Goal: Transaction & Acquisition: Purchase product/service

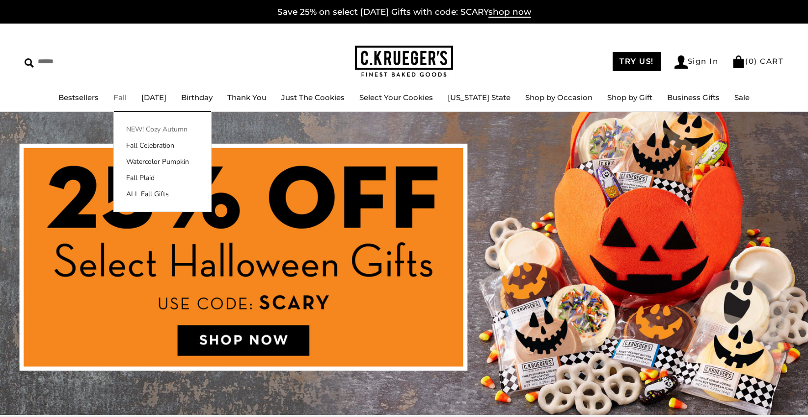
click at [162, 131] on link "NEW! Cozy Autumn" at bounding box center [162, 129] width 97 height 10
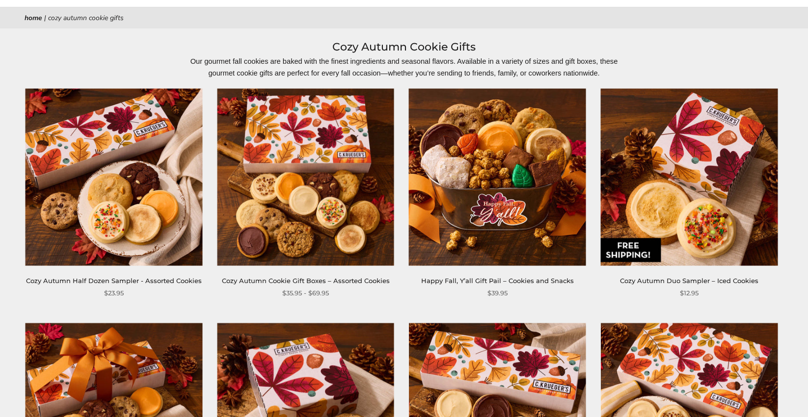
scroll to position [49, 0]
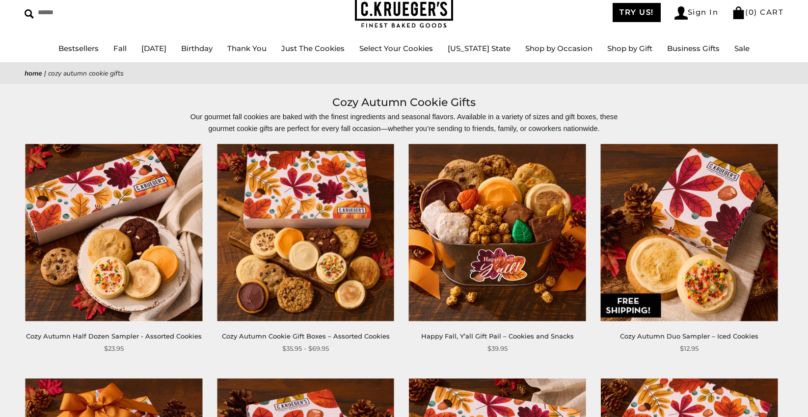
click at [325, 266] on img at bounding box center [305, 232] width 177 height 177
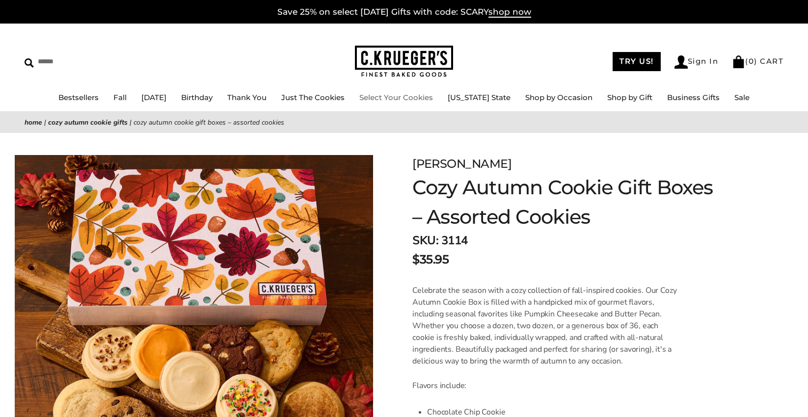
click at [415, 103] on li "Select Your Cookies" at bounding box center [396, 98] width 74 height 12
click at [402, 100] on link "Select Your Cookies" at bounding box center [396, 97] width 74 height 9
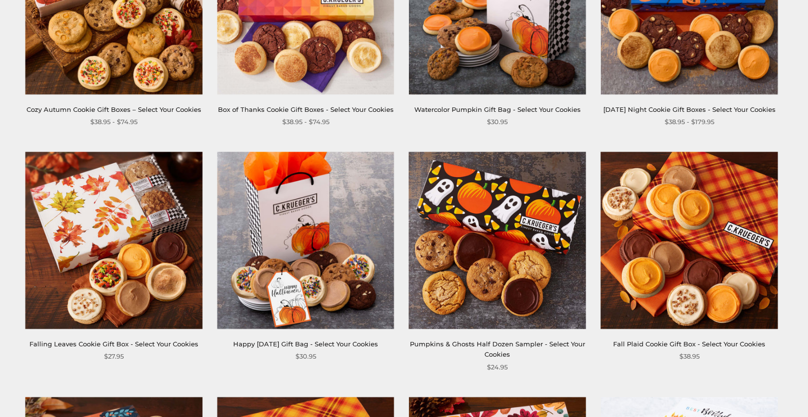
scroll to position [295, 0]
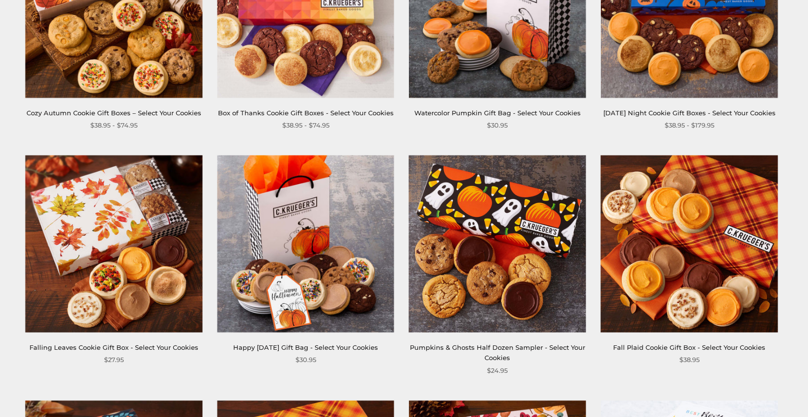
click at [108, 65] on img at bounding box center [113, 9] width 177 height 177
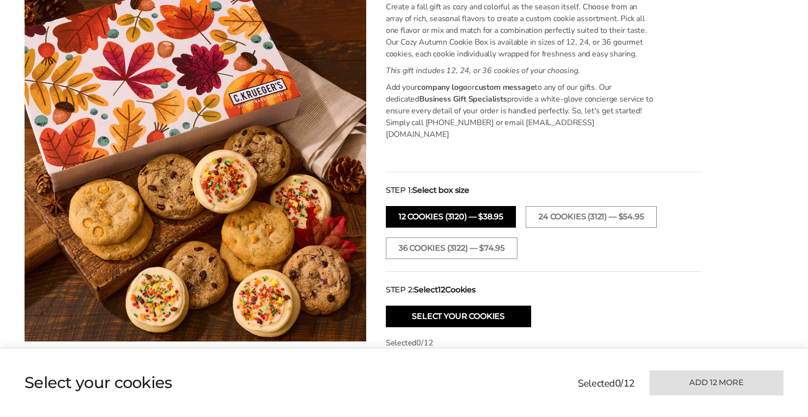
scroll to position [295, 0]
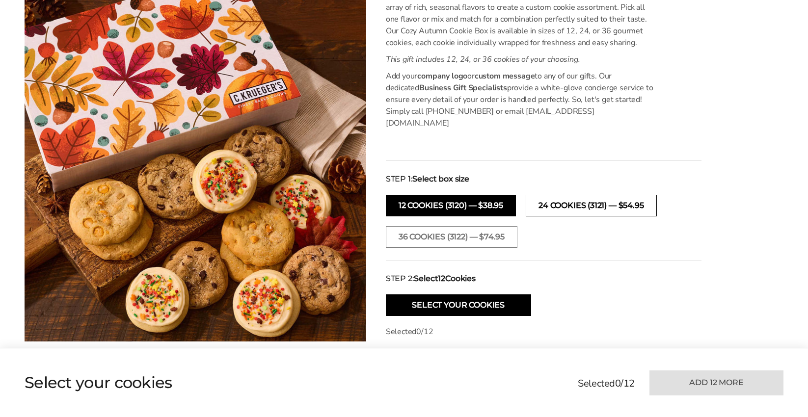
click at [588, 200] on button "24 COOKIES (3121) — $54.95" at bounding box center [591, 206] width 131 height 22
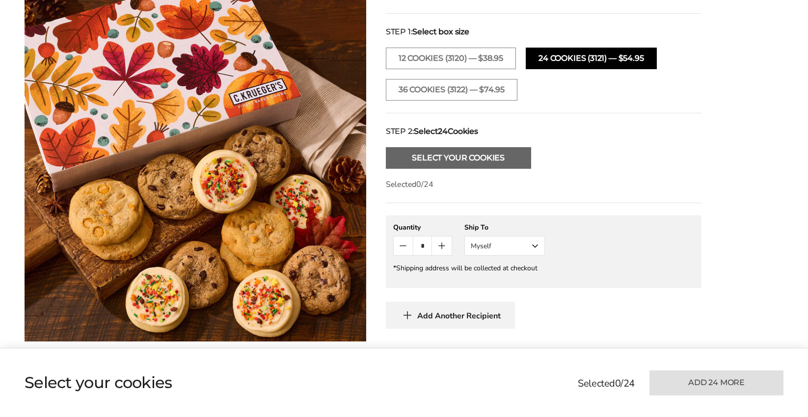
click at [421, 148] on button "Select Your Cookies" at bounding box center [458, 158] width 145 height 22
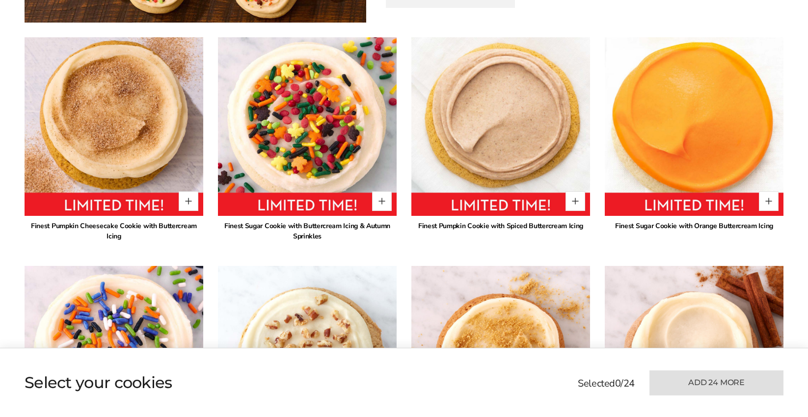
scroll to position [779, 0]
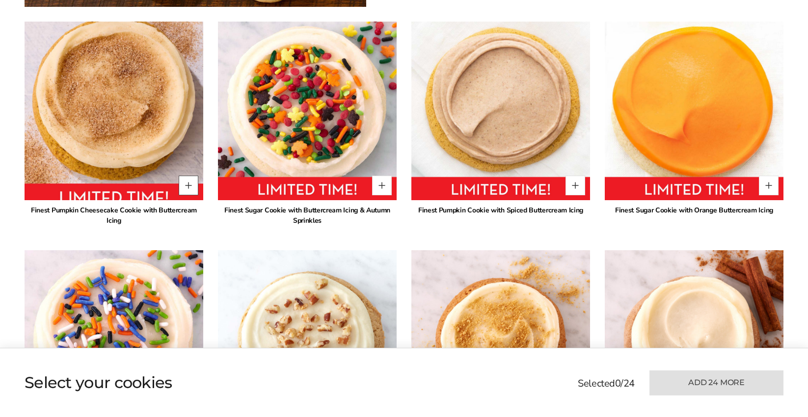
click at [188, 176] on button "Quantity button plus" at bounding box center [189, 186] width 20 height 20
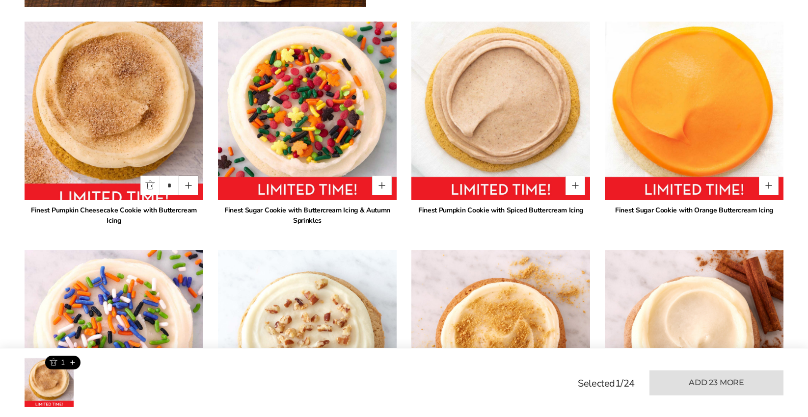
click at [188, 176] on button "Quantity button plus" at bounding box center [189, 186] width 20 height 20
type input "*"
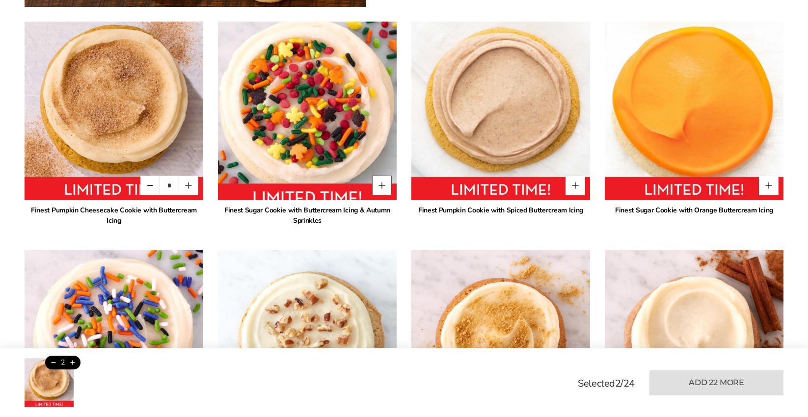
click at [387, 176] on button "Quantity button plus" at bounding box center [382, 186] width 20 height 20
type input "*"
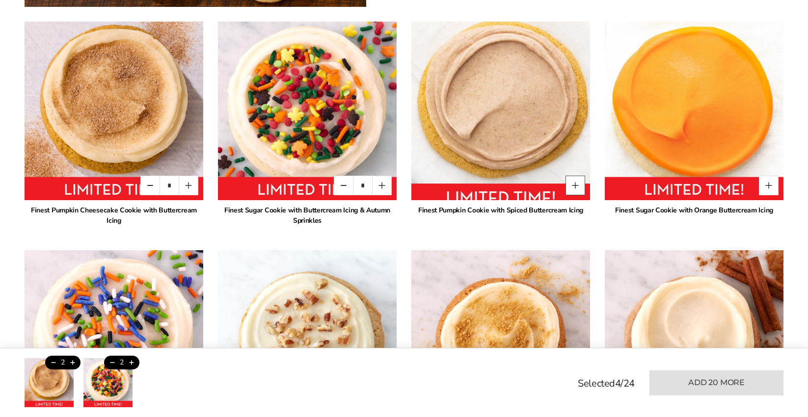
click at [584, 178] on button "Quantity button plus" at bounding box center [576, 186] width 20 height 20
type input "*"
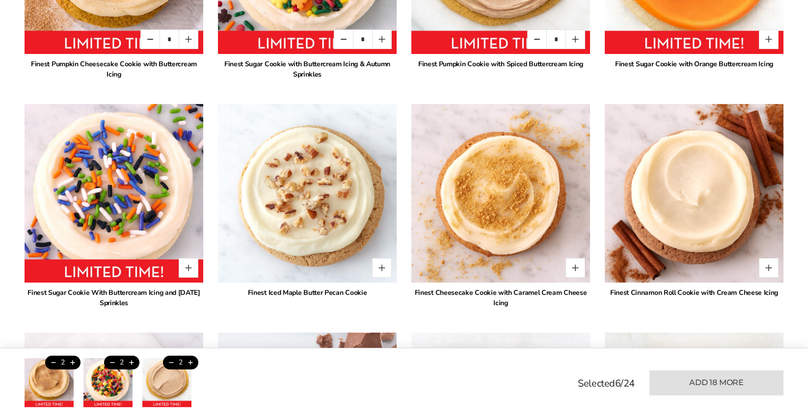
scroll to position [926, 0]
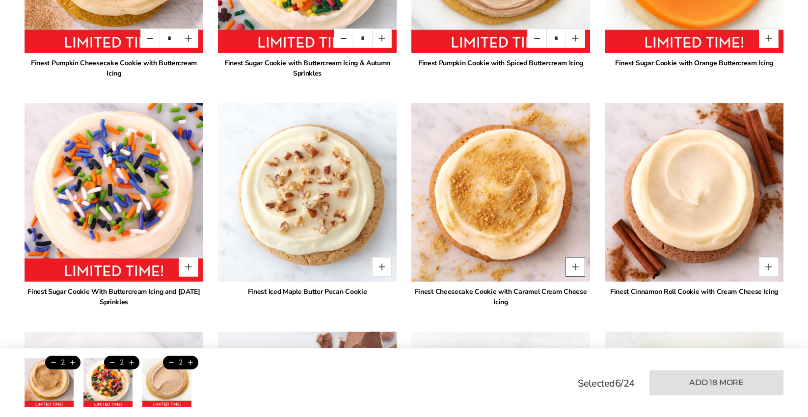
click at [575, 257] on button "Quantity button plus" at bounding box center [576, 267] width 20 height 20
type input "*"
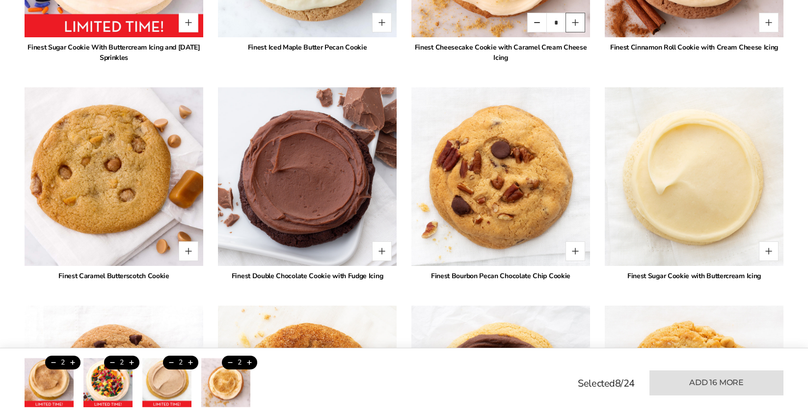
scroll to position [1171, 0]
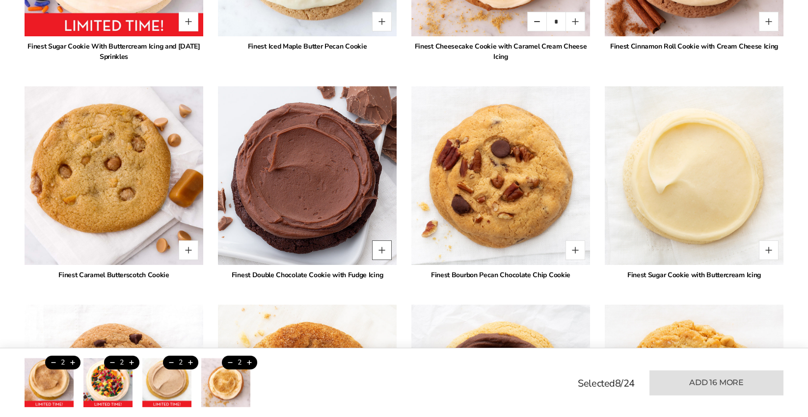
click at [380, 245] on button "Quantity button plus" at bounding box center [382, 251] width 20 height 20
type input "*"
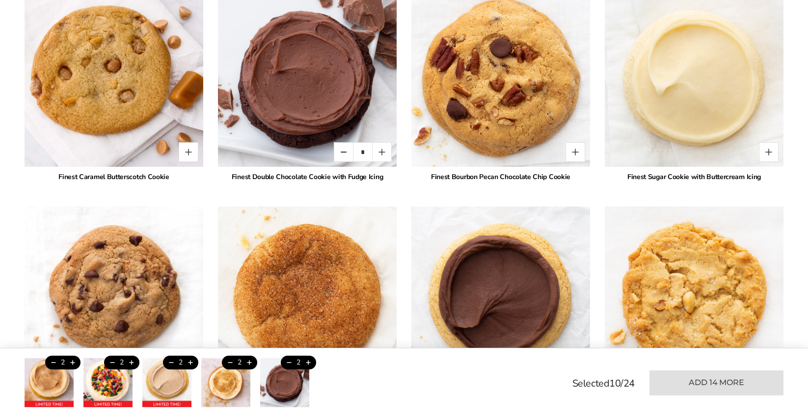
scroll to position [1368, 0]
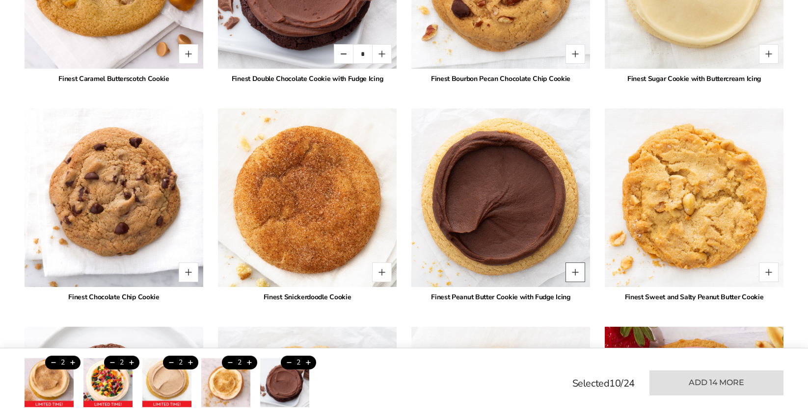
click at [572, 263] on button "Quantity button plus" at bounding box center [576, 273] width 20 height 20
type input "*"
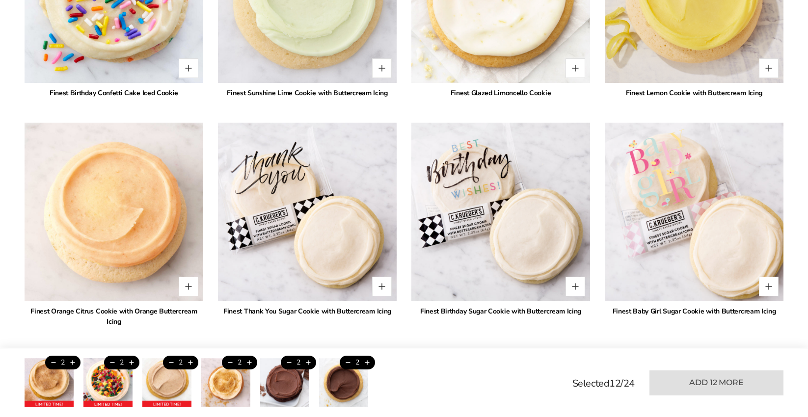
scroll to position [2006, 0]
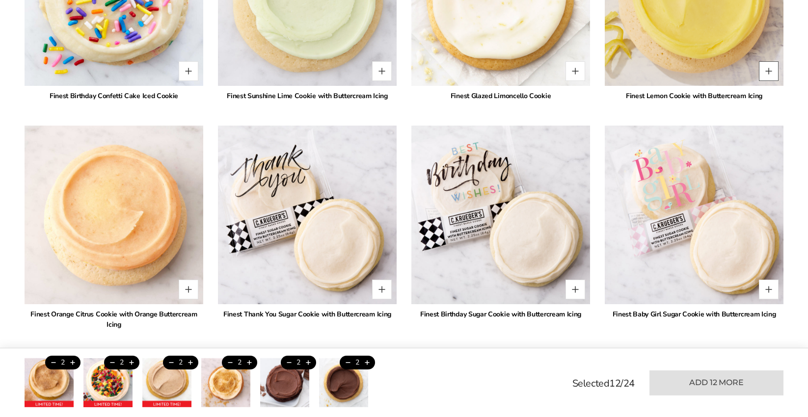
click at [771, 62] on button "Quantity button plus" at bounding box center [769, 71] width 20 height 20
type input "*"
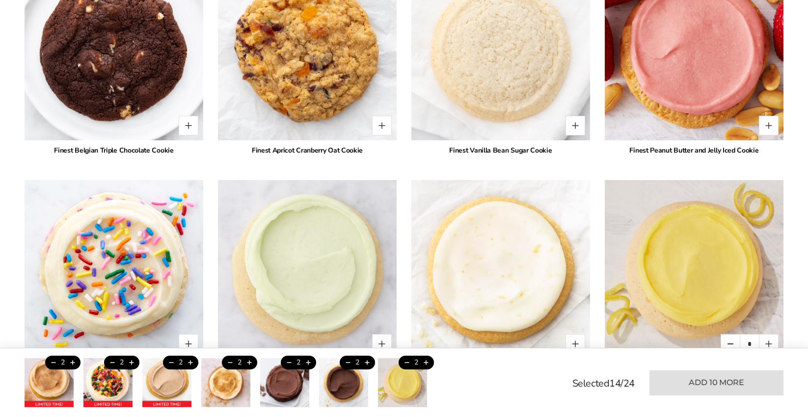
scroll to position [1711, 0]
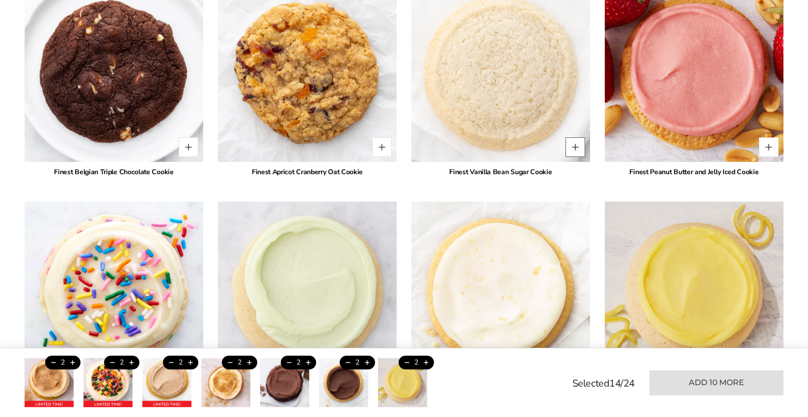
click at [583, 137] on button "Quantity button plus" at bounding box center [576, 147] width 20 height 20
type input "*"
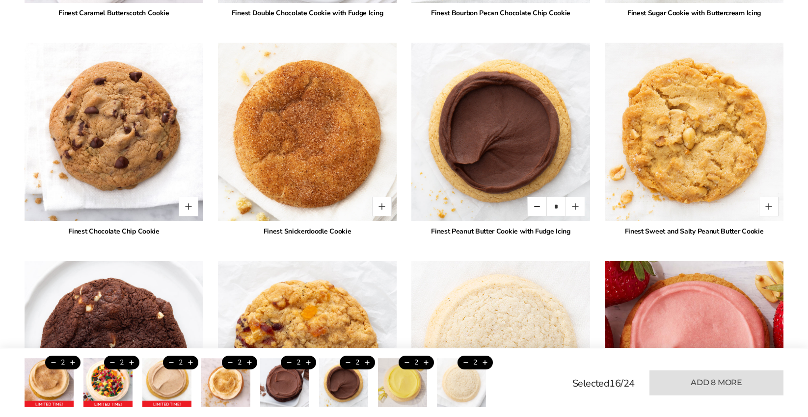
scroll to position [1417, 0]
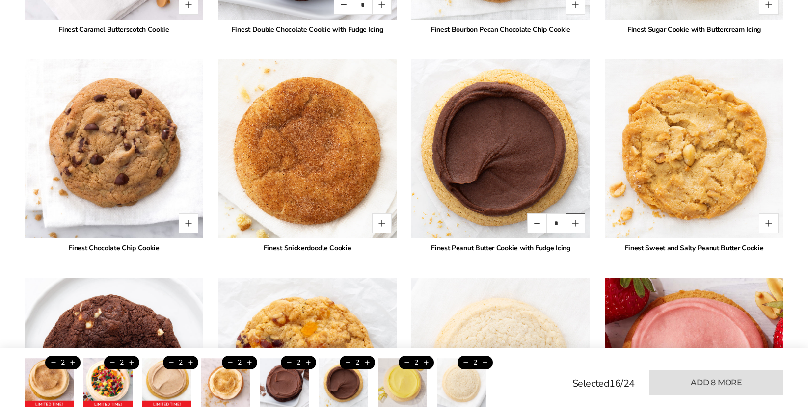
click at [573, 218] on button "Quantity button plus" at bounding box center [576, 224] width 20 height 20
type input "*"
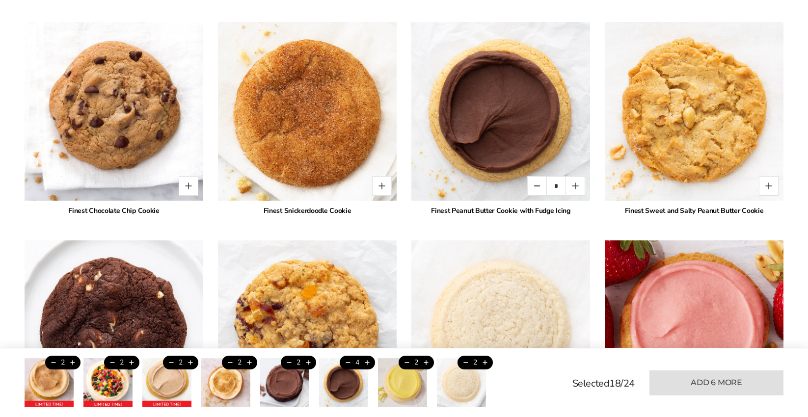
scroll to position [1466, 0]
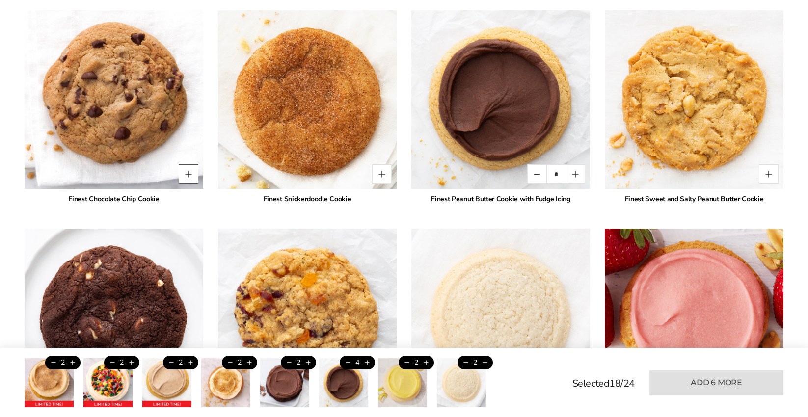
click at [184, 164] on button "Quantity button plus" at bounding box center [189, 174] width 20 height 20
type input "*"
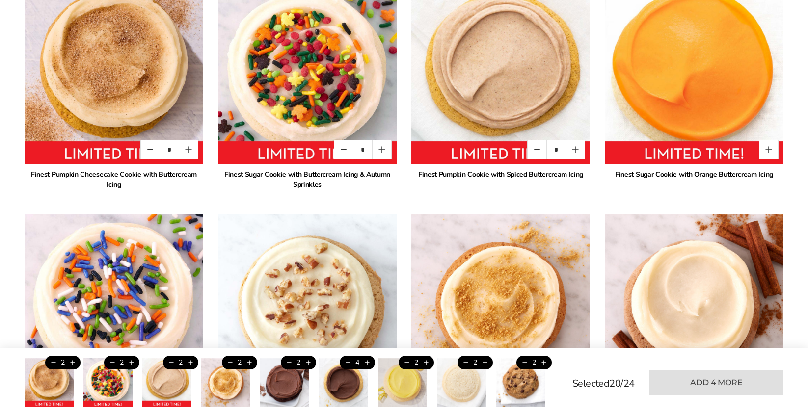
scroll to position [779, 0]
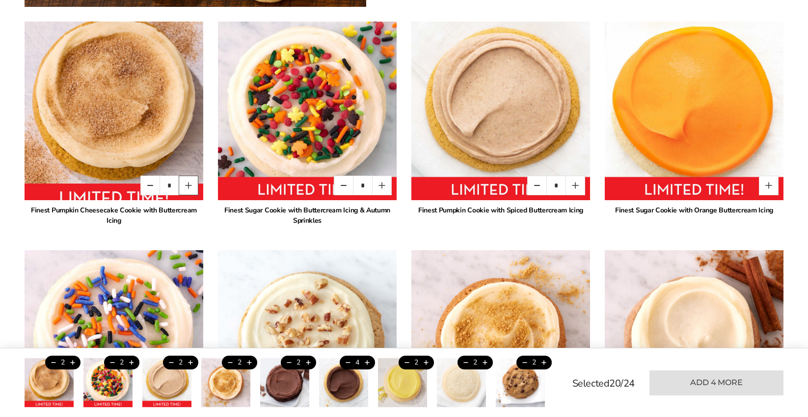
click at [192, 176] on button "Quantity button plus" at bounding box center [189, 186] width 20 height 20
type input "*"
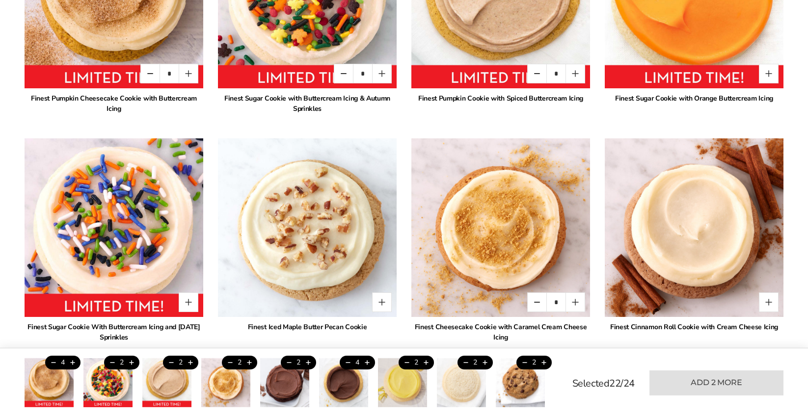
scroll to position [926, 0]
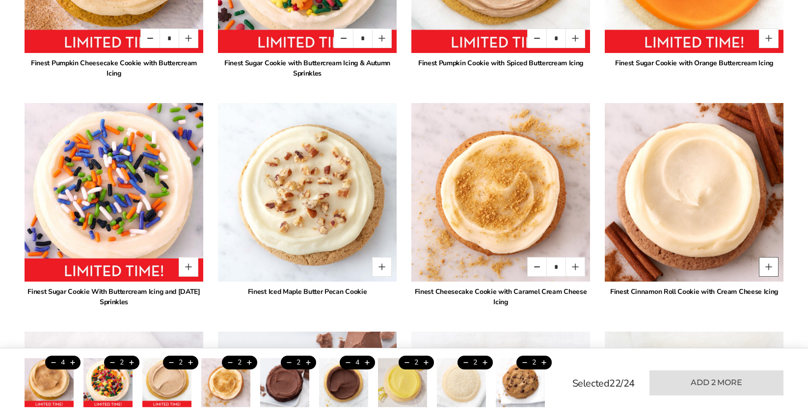
click at [763, 257] on button "Quantity button plus" at bounding box center [769, 267] width 20 height 20
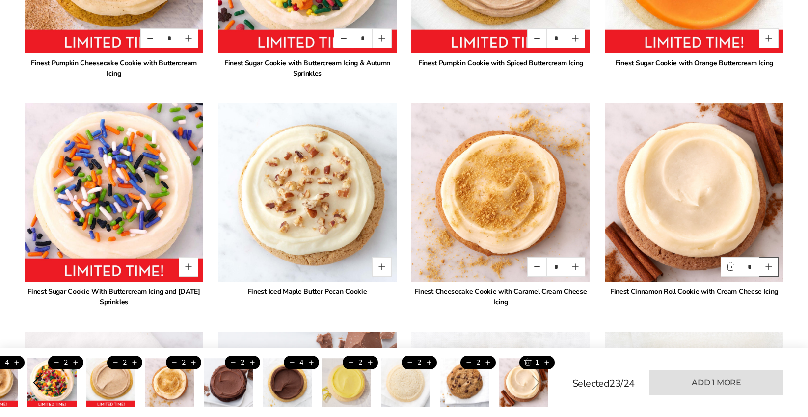
click at [763, 257] on button "Quantity button plus" at bounding box center [769, 267] width 20 height 20
type input "*"
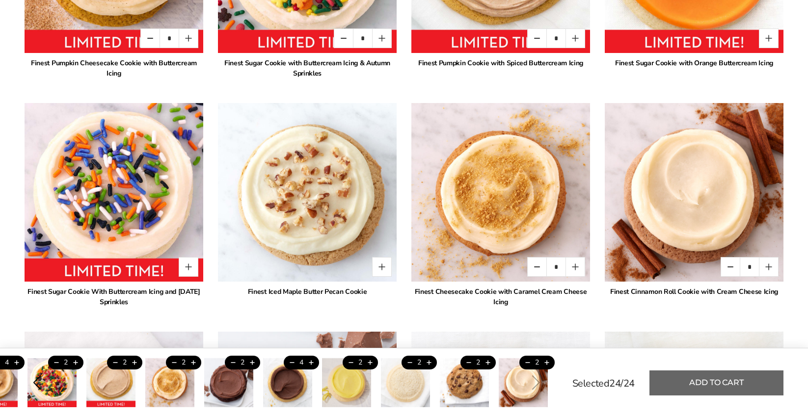
click at [731, 378] on button "Add to cart" at bounding box center [717, 383] width 134 height 25
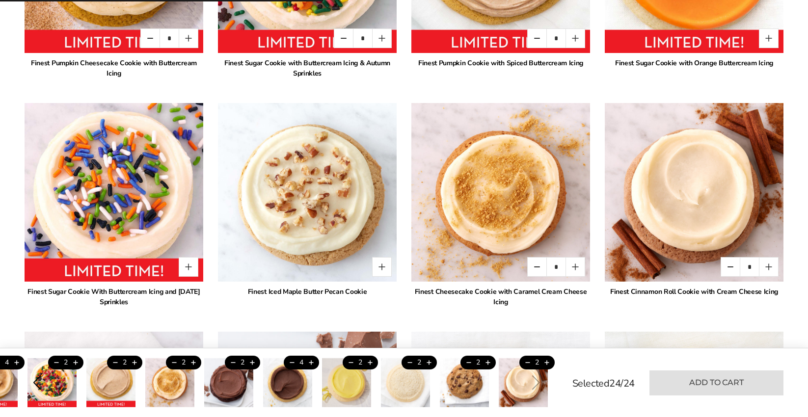
type input "*"
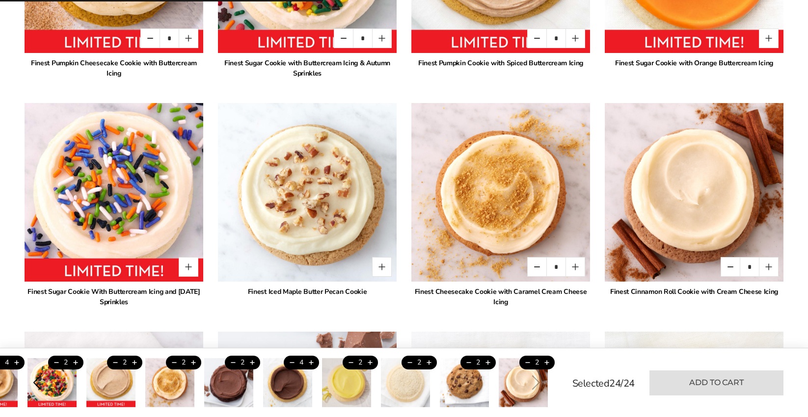
type input "*"
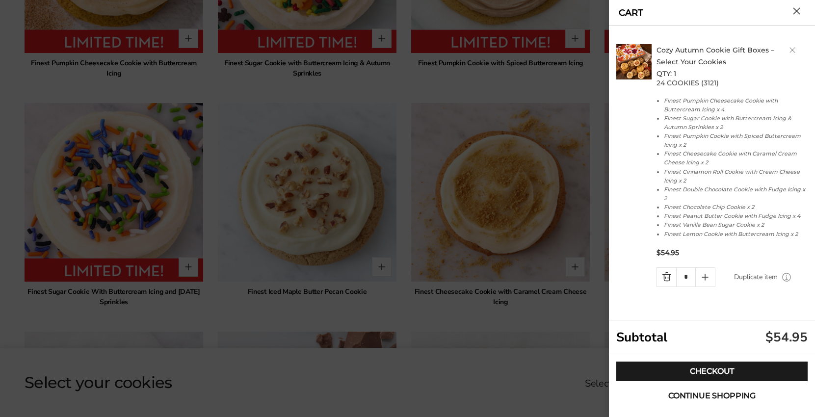
click at [731, 397] on span "Continue shopping" at bounding box center [712, 396] width 87 height 8
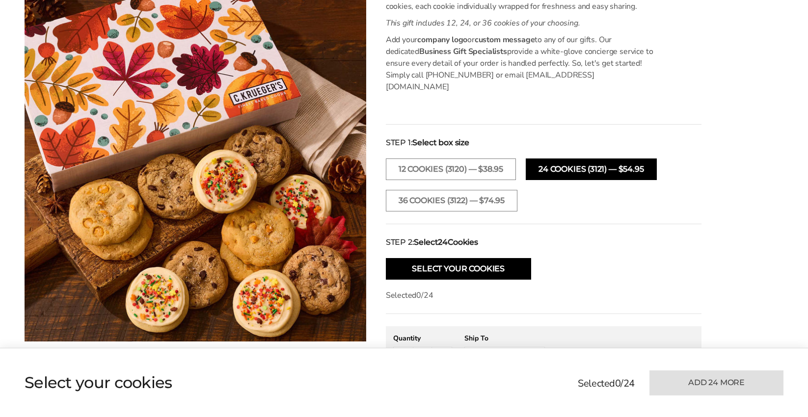
scroll to position [288, 0]
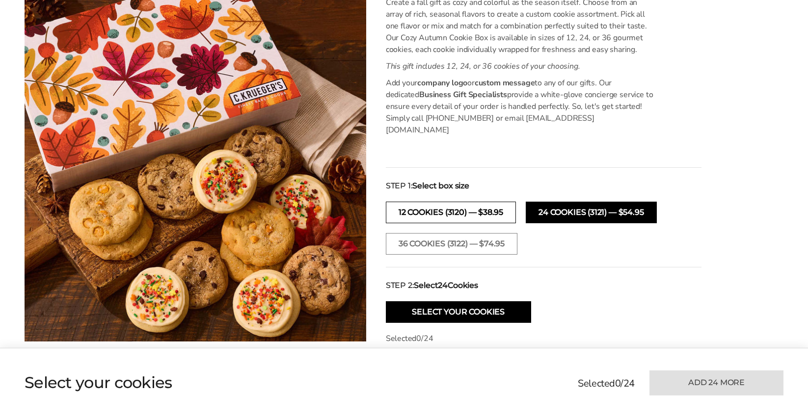
click at [442, 204] on button "12 COOKIES (3120) — $38.95" at bounding box center [451, 213] width 130 height 22
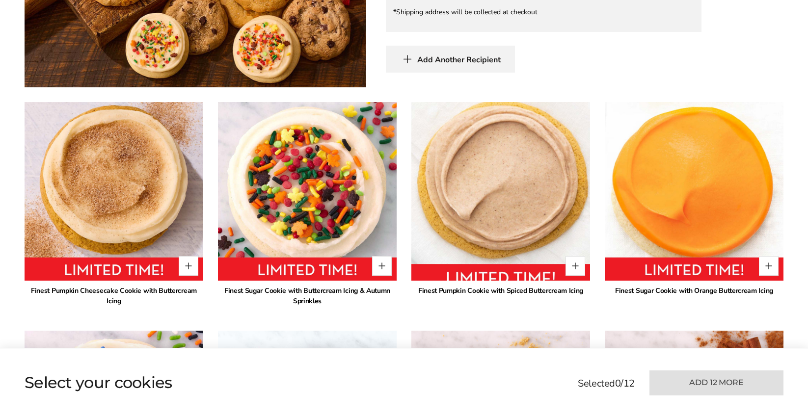
scroll to position [730, 0]
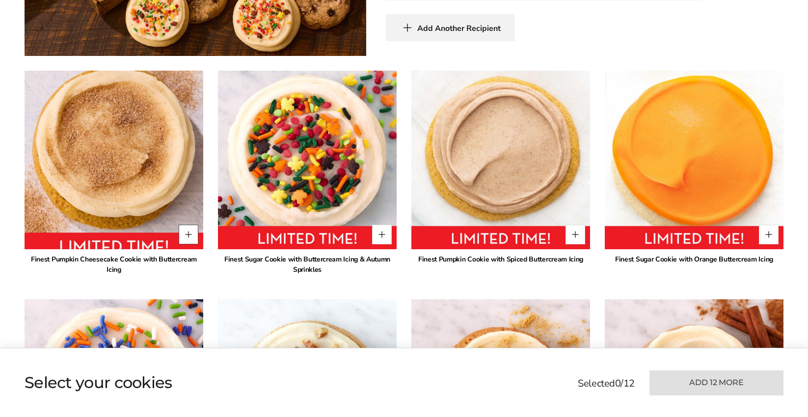
click at [185, 225] on button "Quantity button plus" at bounding box center [189, 235] width 20 height 20
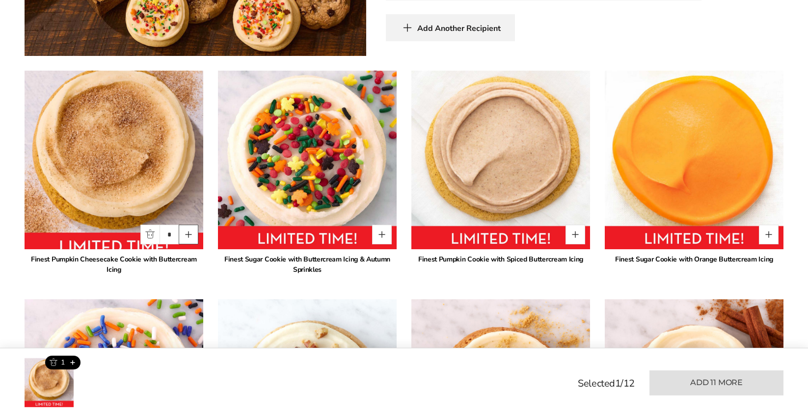
click at [185, 225] on button "Quantity button plus" at bounding box center [189, 235] width 20 height 20
type input "*"
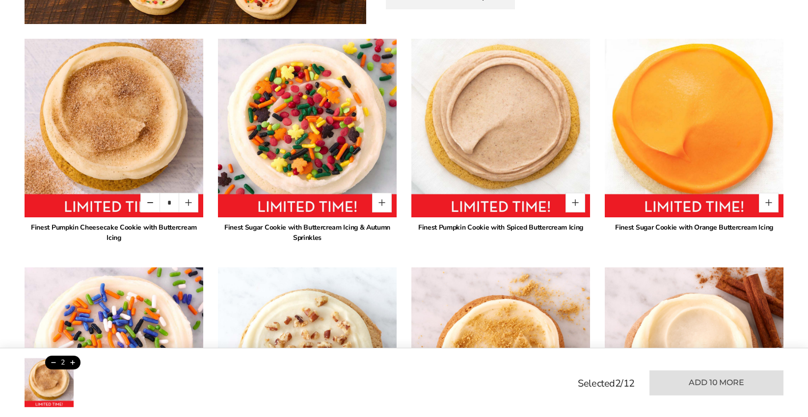
scroll to position [779, 0]
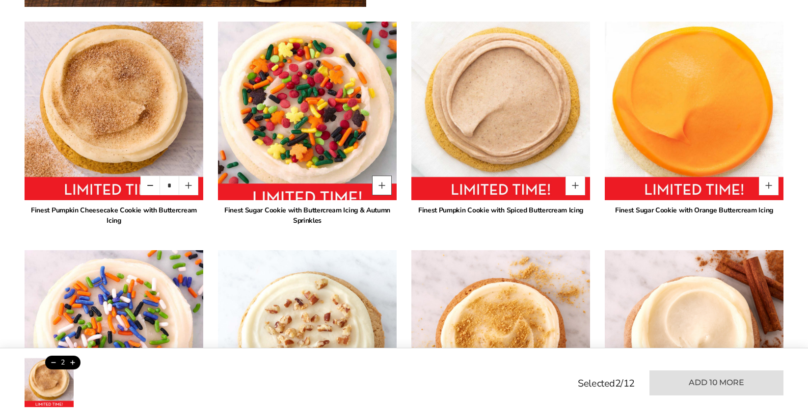
click at [381, 176] on button "Quantity button plus" at bounding box center [382, 186] width 20 height 20
type input "*"
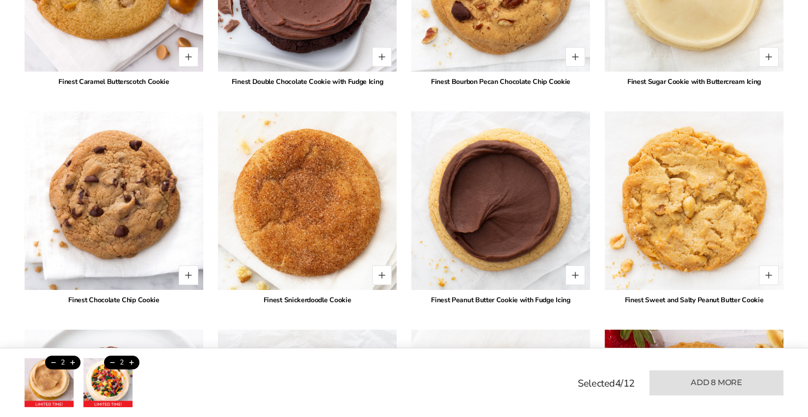
scroll to position [1368, 0]
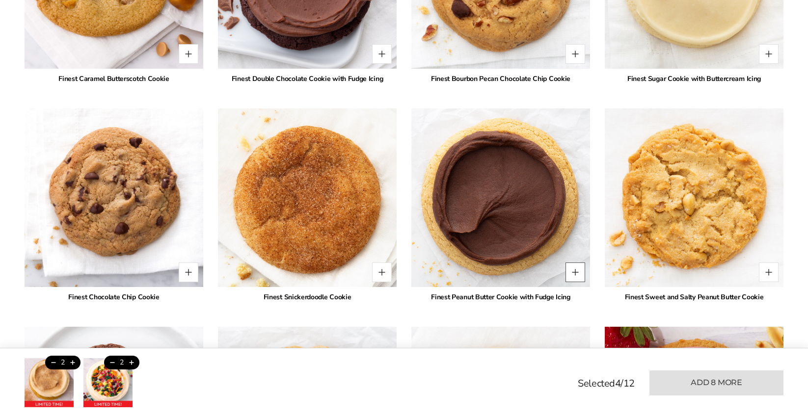
click at [580, 263] on button "Quantity button plus" at bounding box center [576, 273] width 20 height 20
type input "*"
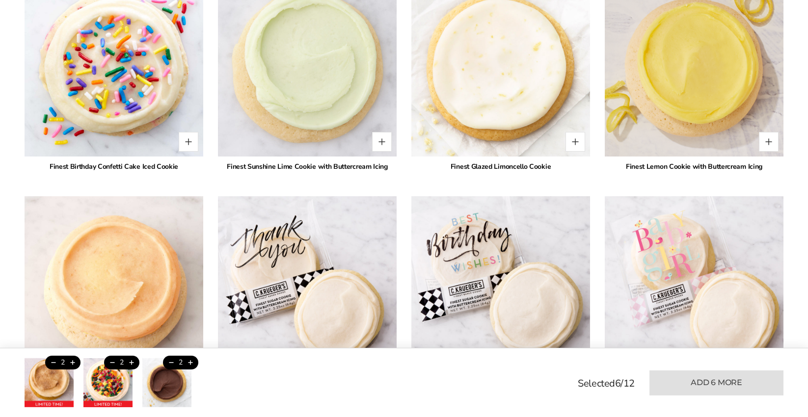
scroll to position [1908, 0]
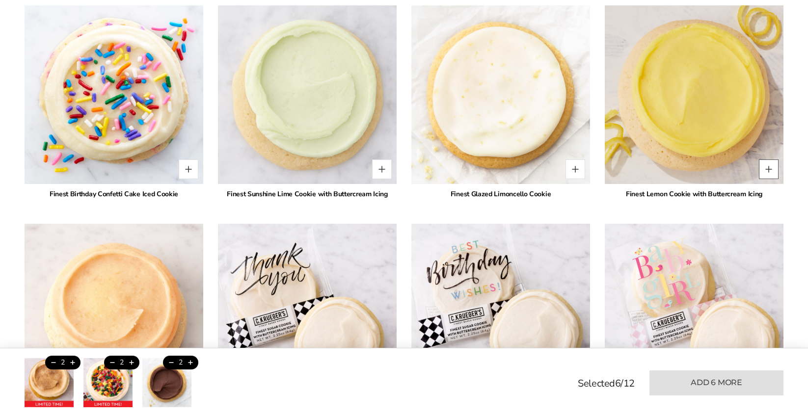
click at [765, 162] on button "Quantity button plus" at bounding box center [769, 170] width 20 height 20
type input "*"
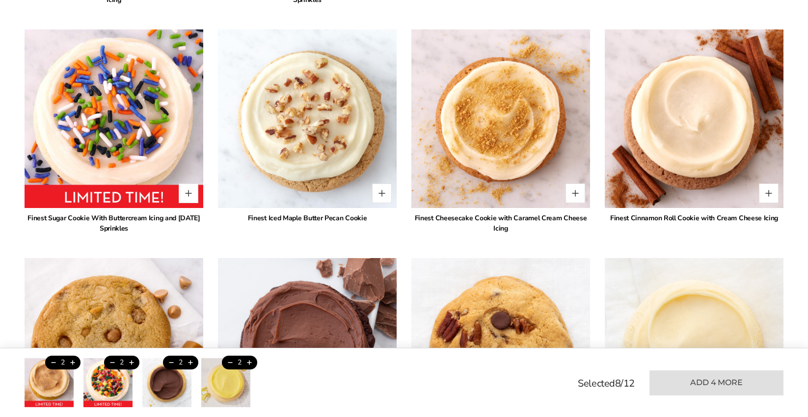
scroll to position [975, 0]
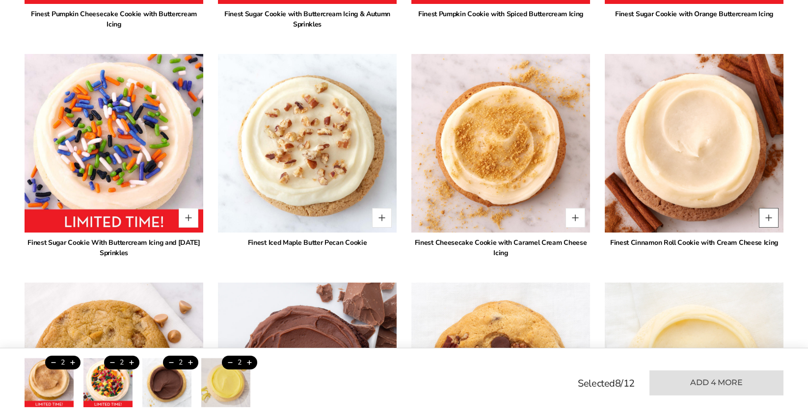
click at [766, 208] on button "Quantity button plus" at bounding box center [769, 218] width 20 height 20
type input "*"
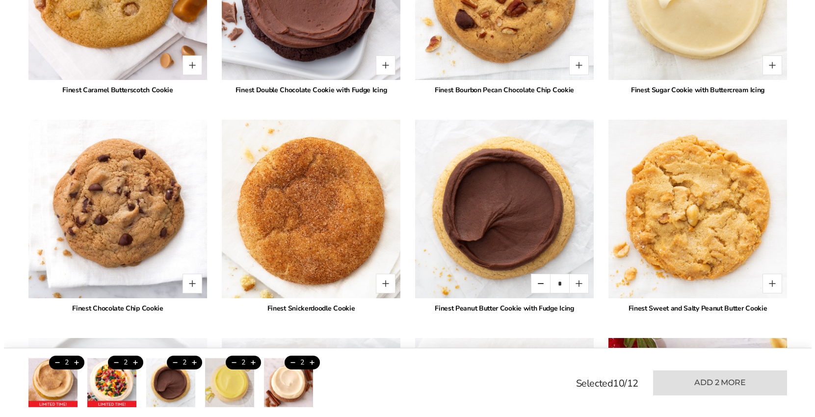
scroll to position [1368, 0]
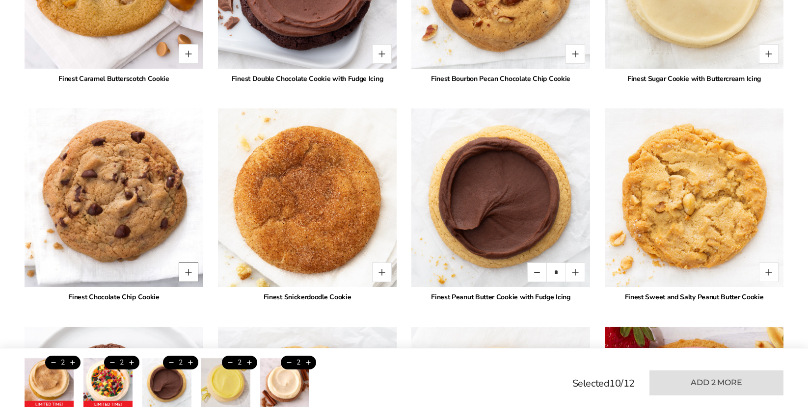
click at [197, 263] on button "Quantity button plus" at bounding box center [189, 273] width 20 height 20
type input "*"
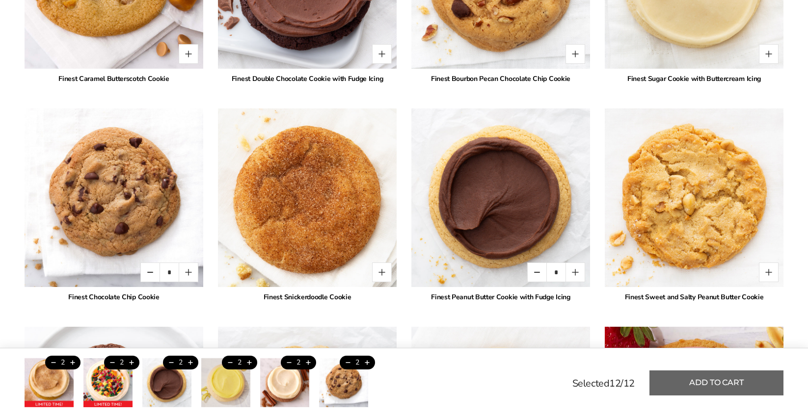
click at [741, 385] on button "Add to cart" at bounding box center [717, 383] width 134 height 25
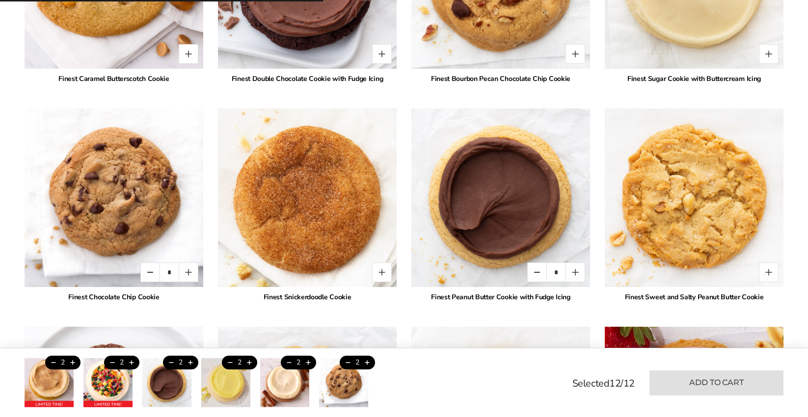
type input "*"
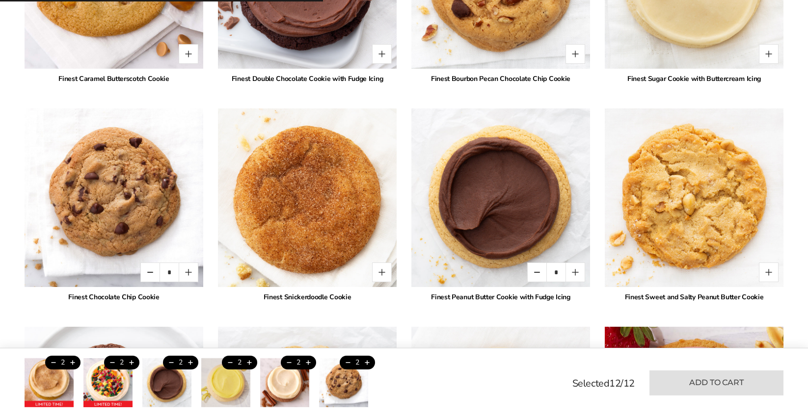
type input "*"
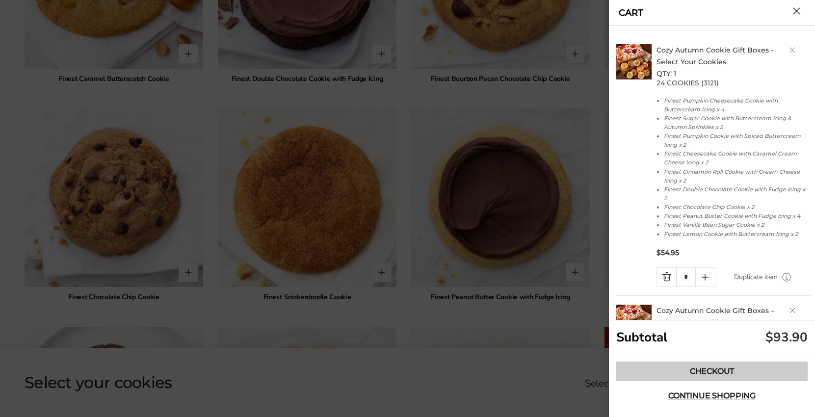
click at [715, 368] on link "Checkout" at bounding box center [712, 372] width 191 height 20
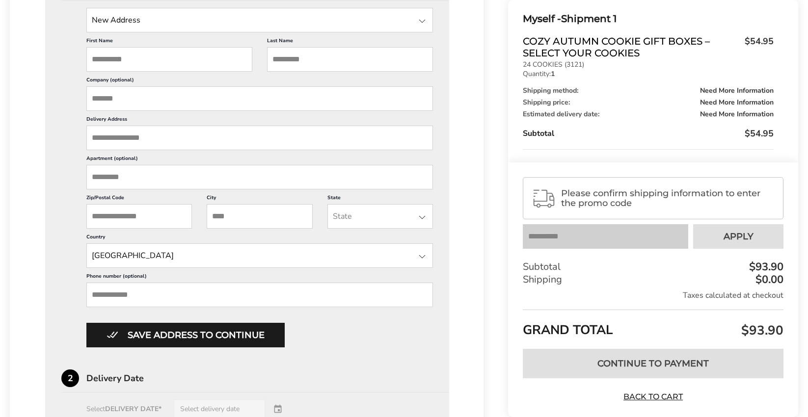
scroll to position [295, 0]
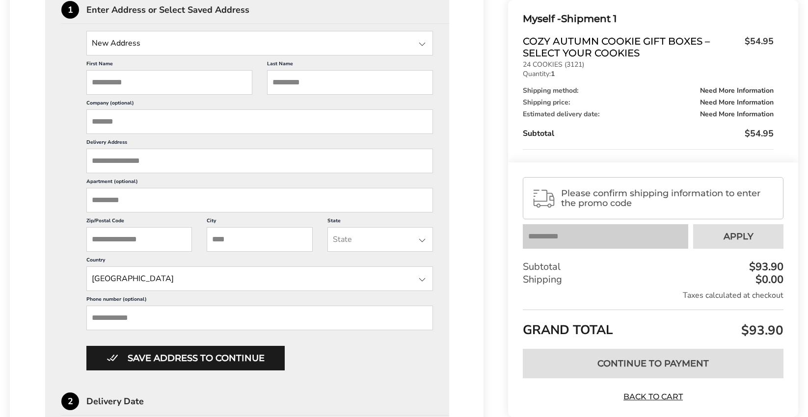
click at [173, 79] on input "First Name" at bounding box center [169, 82] width 166 height 25
type input "*"
type input "******"
type input "*****"
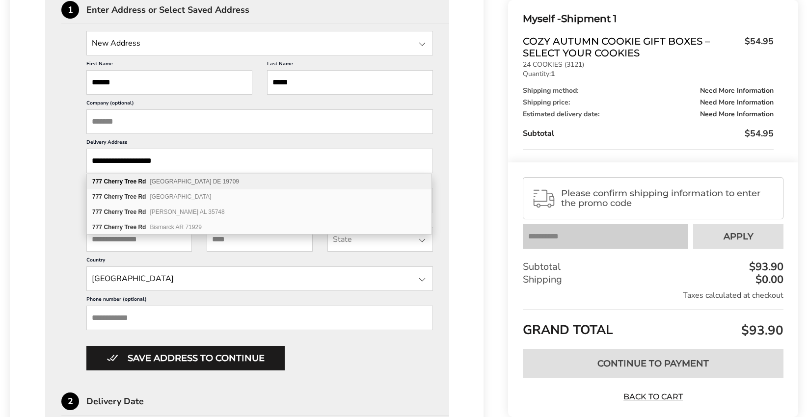
type input "**********"
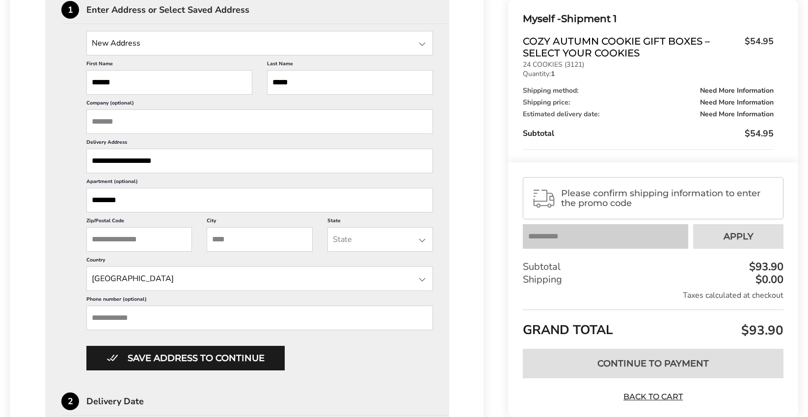
type input "********"
type input "*****"
type input "**"
click at [362, 265] on li "[US_STATE]" at bounding box center [380, 261] width 105 height 18
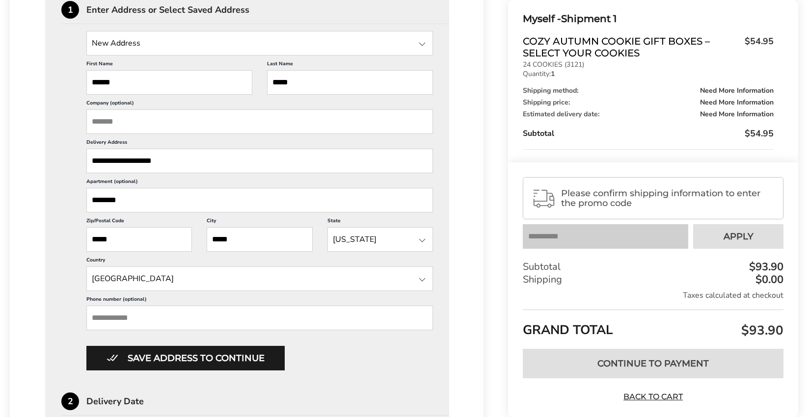
click at [126, 326] on input "Phone number (optional)" at bounding box center [259, 318] width 347 height 25
type input "**********"
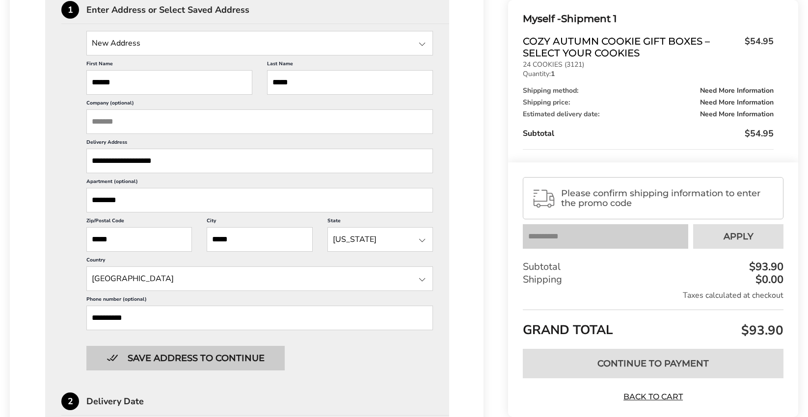
click at [237, 359] on button "Save address to continue" at bounding box center [185, 358] width 198 height 25
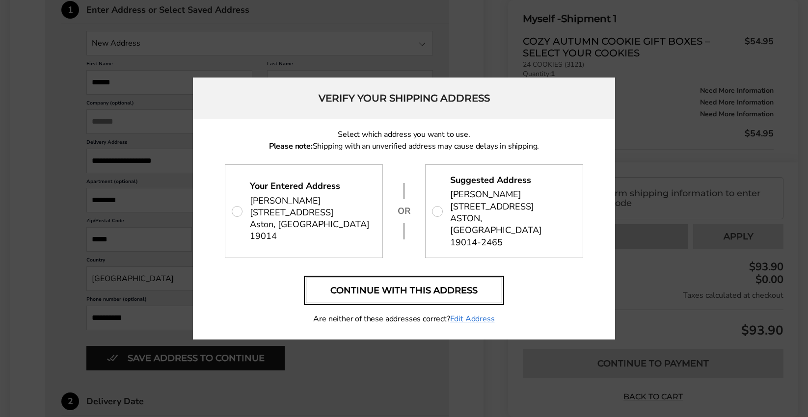
click at [434, 281] on button "Continue with this address" at bounding box center [404, 291] width 196 height 26
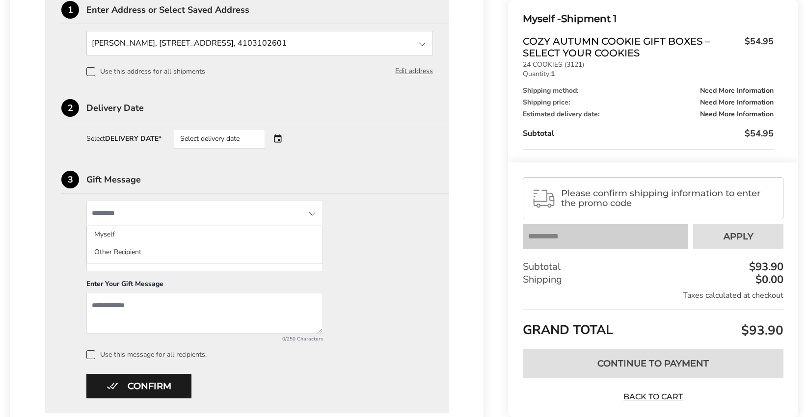
click at [247, 219] on input "State" at bounding box center [204, 213] width 237 height 25
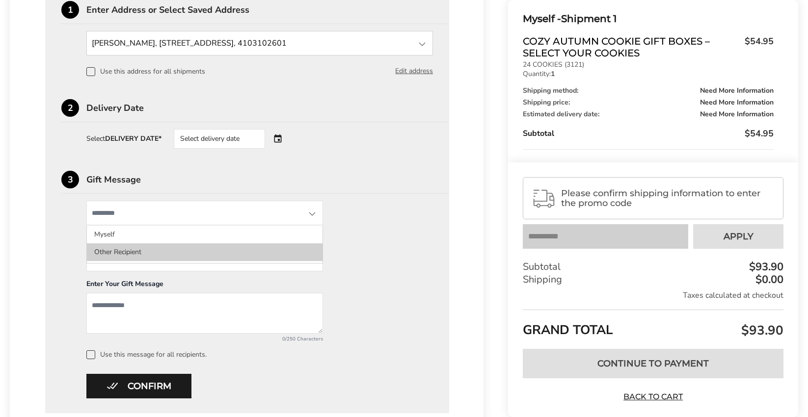
click at [232, 256] on li "Other Recipient" at bounding box center [205, 253] width 236 height 18
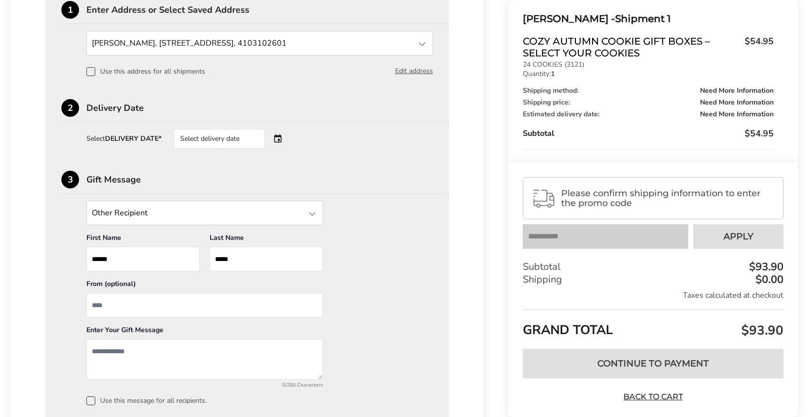
click at [146, 301] on input "From" at bounding box center [204, 305] width 237 height 25
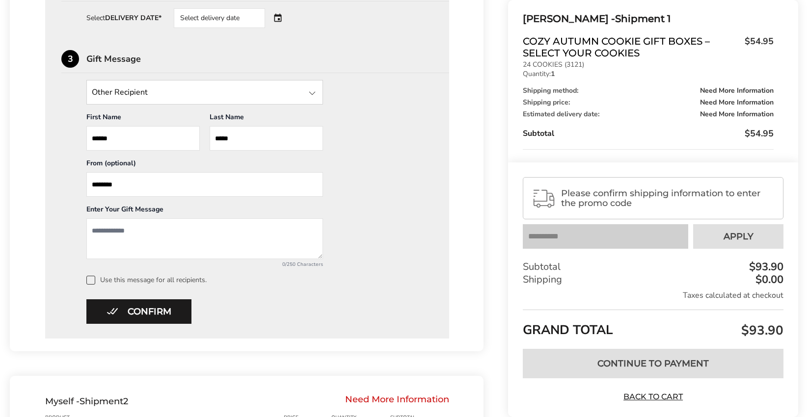
scroll to position [442, 0]
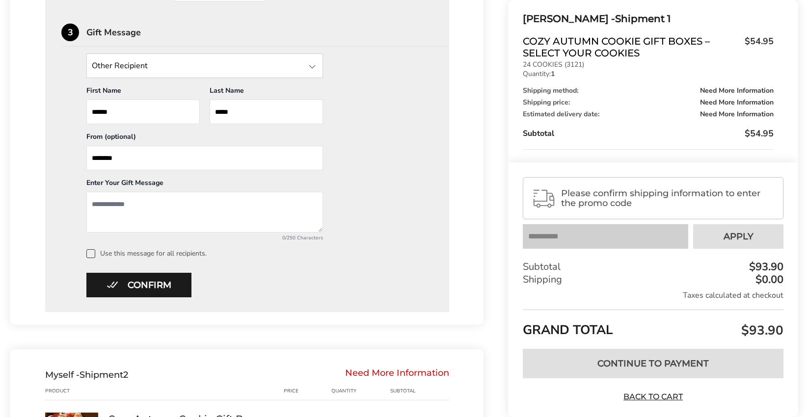
type input "********"
click at [116, 198] on textarea "Add a message" at bounding box center [204, 212] width 237 height 41
type textarea "*"
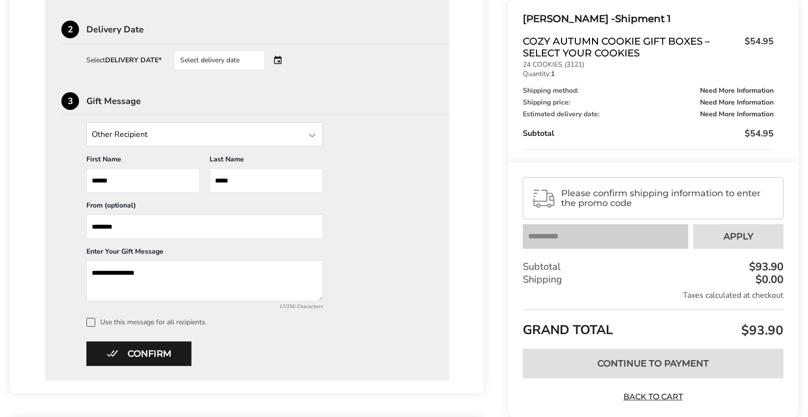
scroll to position [393, 0]
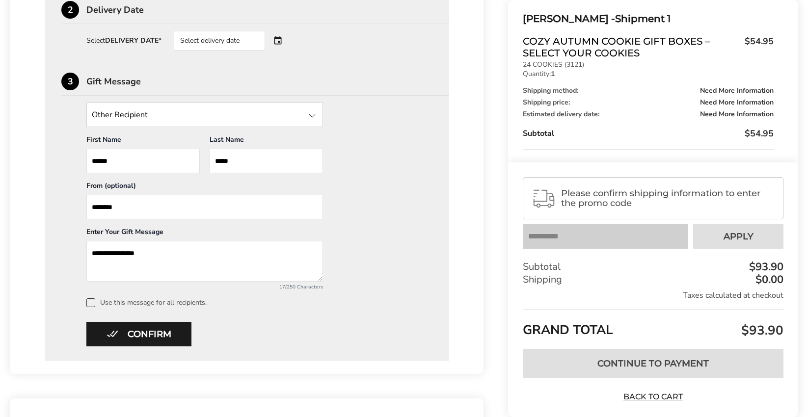
type textarea "**********"
click at [280, 40] on div "Select delivery date" at bounding box center [233, 41] width 119 height 20
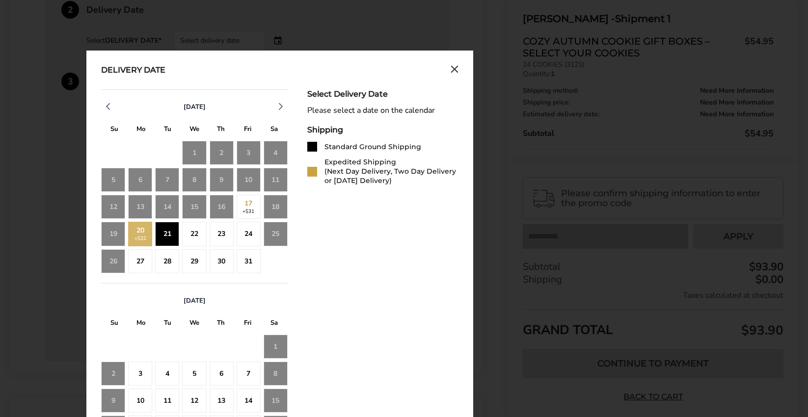
click at [161, 234] on div "21" at bounding box center [167, 234] width 24 height 24
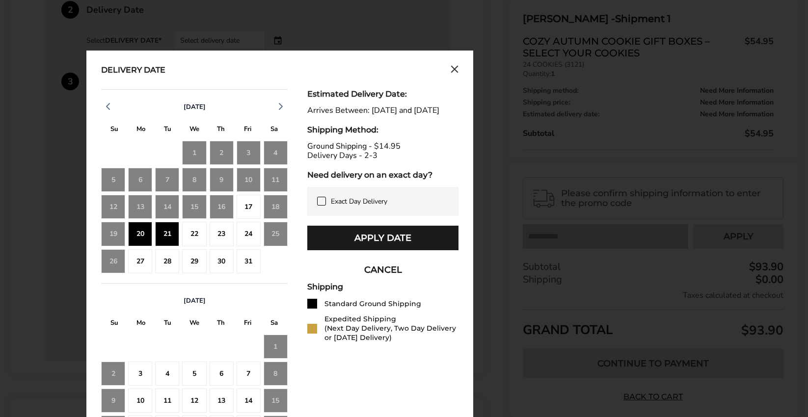
click at [184, 235] on div "22" at bounding box center [194, 234] width 24 height 24
click at [161, 239] on div "21" at bounding box center [167, 234] width 24 height 24
click at [166, 239] on div "21" at bounding box center [167, 234] width 24 height 24
click at [246, 207] on div "17" at bounding box center [249, 207] width 24 height 24
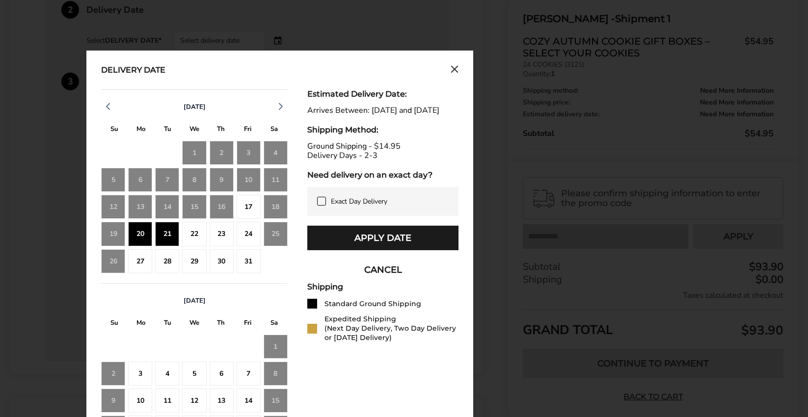
click at [255, 235] on div "24" at bounding box center [249, 234] width 24 height 24
click at [164, 233] on div "21" at bounding box center [167, 234] width 24 height 24
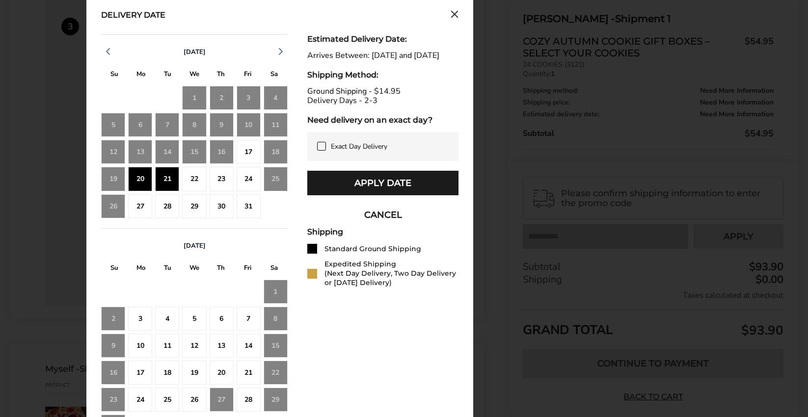
scroll to position [442, 0]
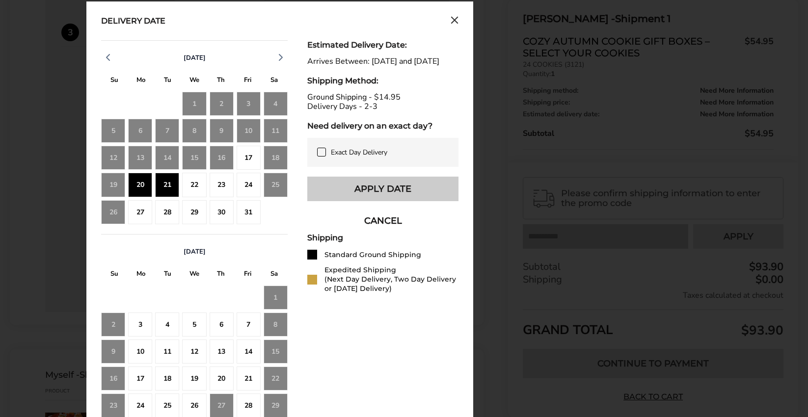
click at [346, 194] on button "Apply Date" at bounding box center [382, 189] width 151 height 25
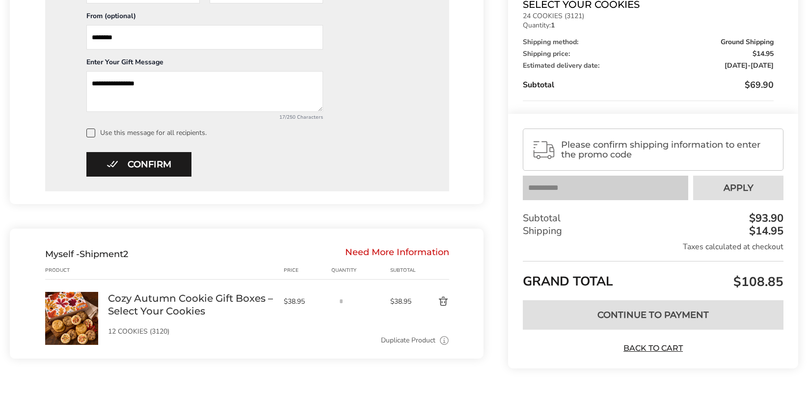
scroll to position [568, 0]
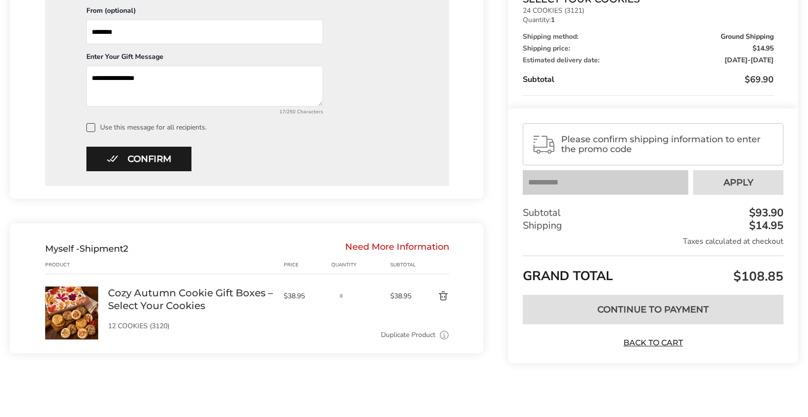
click at [368, 245] on div "Need More Information" at bounding box center [397, 249] width 104 height 11
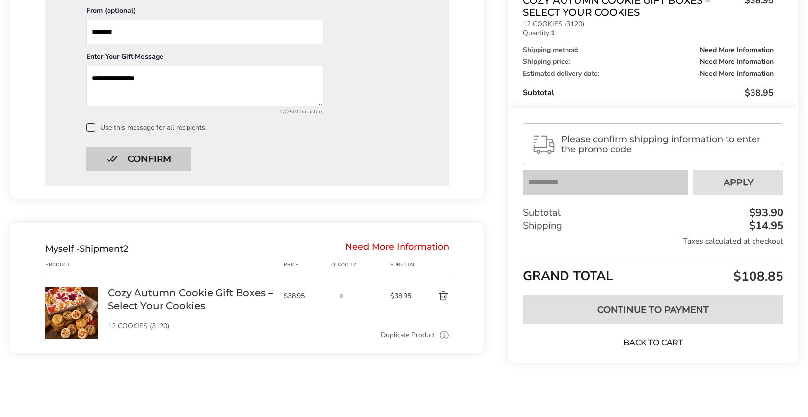
click at [153, 170] on button "Confirm" at bounding box center [138, 159] width 105 height 25
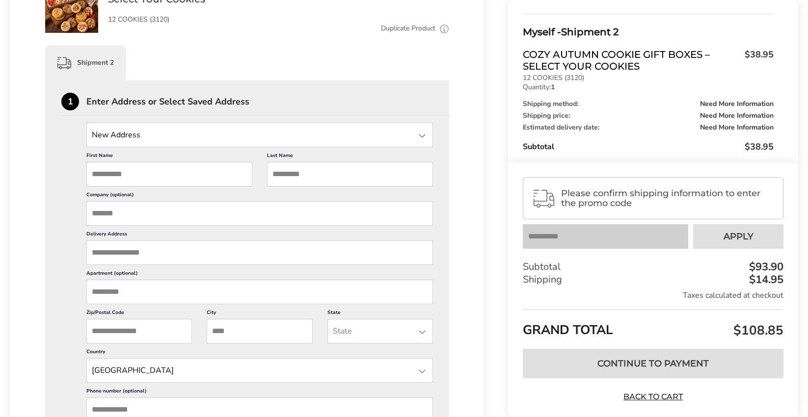
scroll to position [468, 0]
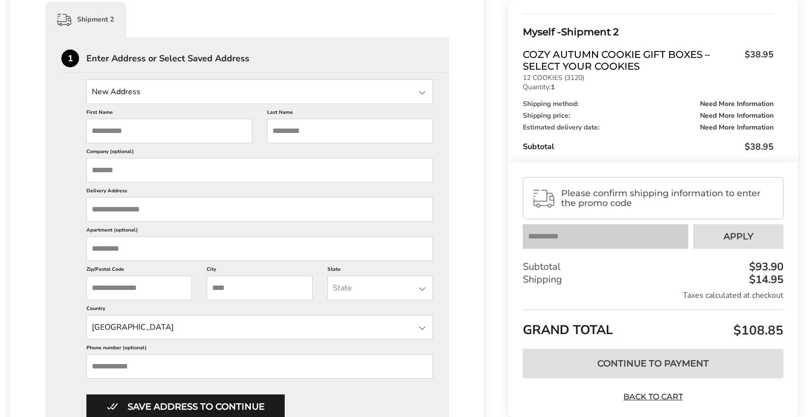
click at [143, 138] on input "First Name" at bounding box center [169, 131] width 166 height 25
type input "******"
type input "*****"
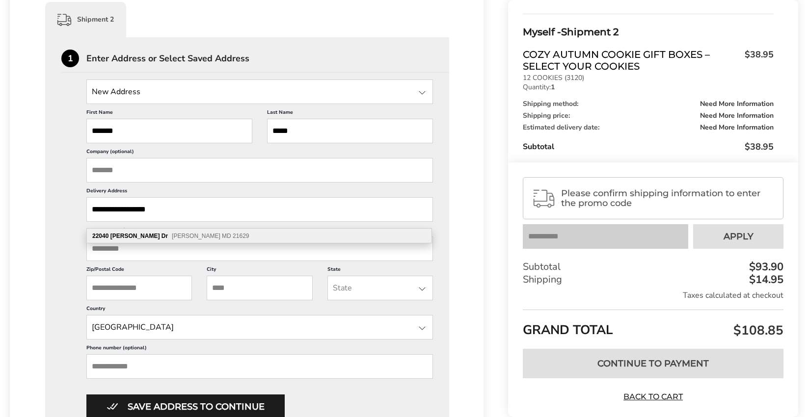
type input "**********"
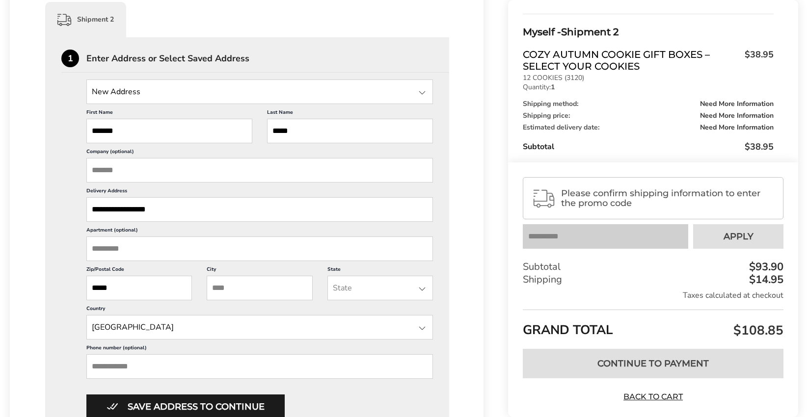
type input "*****"
type input "******"
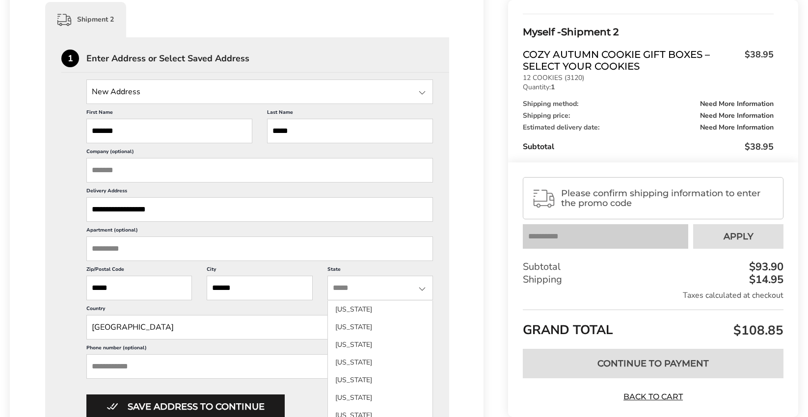
type input "*"
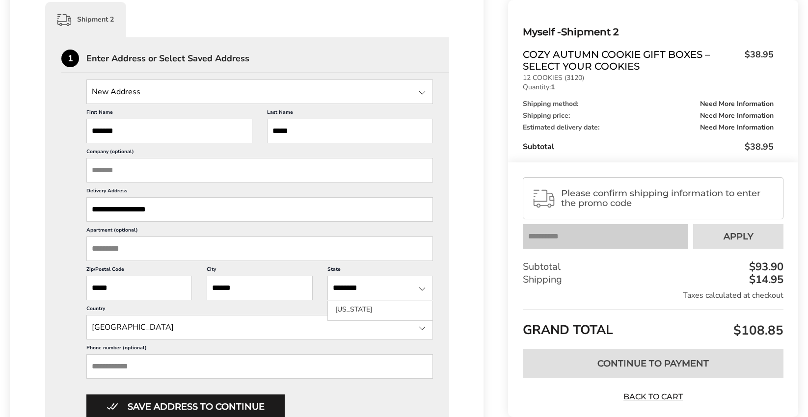
type input "********"
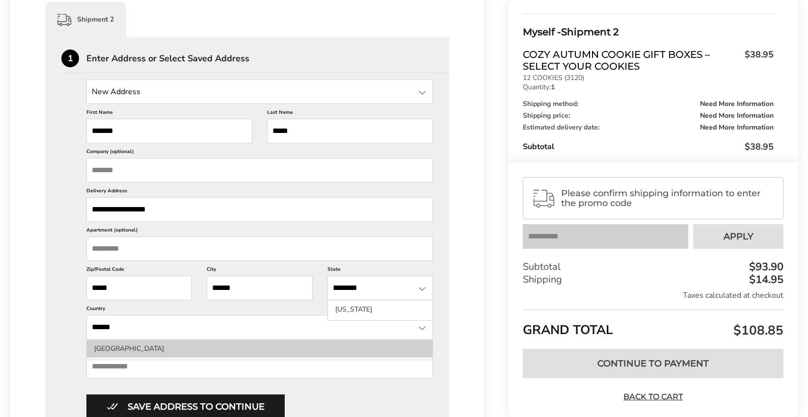
type input "******"
click at [123, 356] on li "[GEOGRAPHIC_DATA]" at bounding box center [260, 349] width 346 height 18
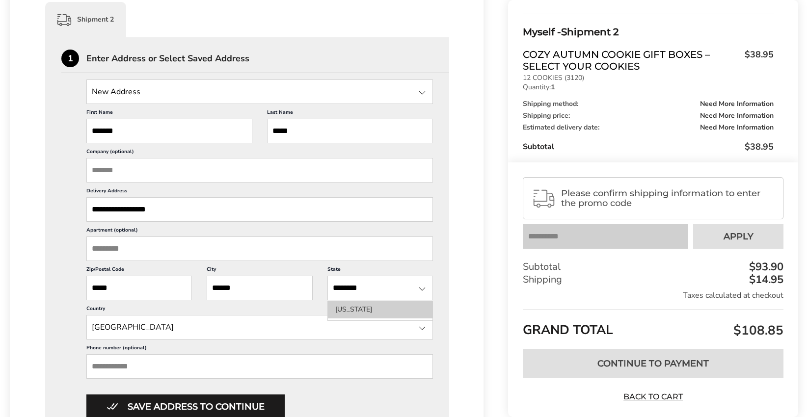
click at [349, 311] on li "[US_STATE]" at bounding box center [380, 310] width 105 height 18
click at [169, 365] on input "Phone number (optional)" at bounding box center [259, 366] width 347 height 25
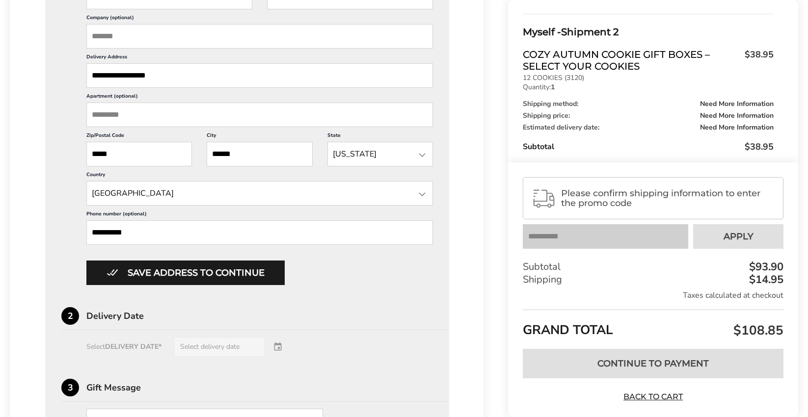
scroll to position [665, 0]
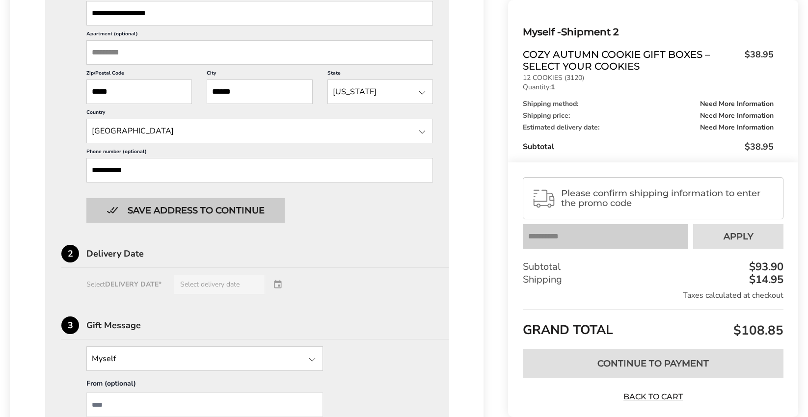
type input "**********"
click at [209, 223] on button "Save address to continue" at bounding box center [185, 210] width 198 height 25
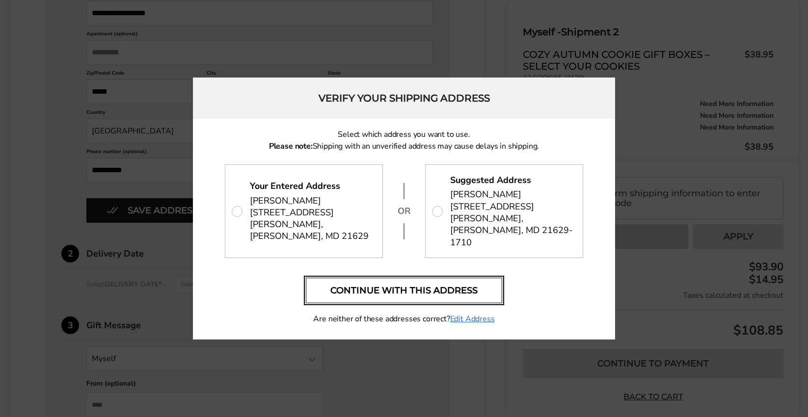
click at [478, 278] on button "Continue with this address" at bounding box center [404, 291] width 196 height 26
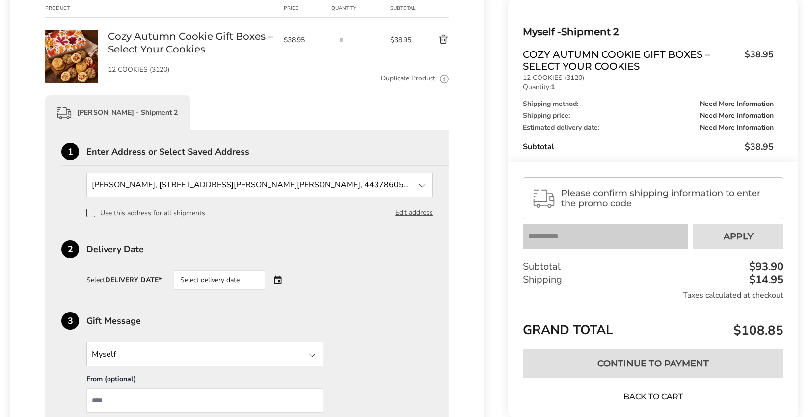
scroll to position [353, 0]
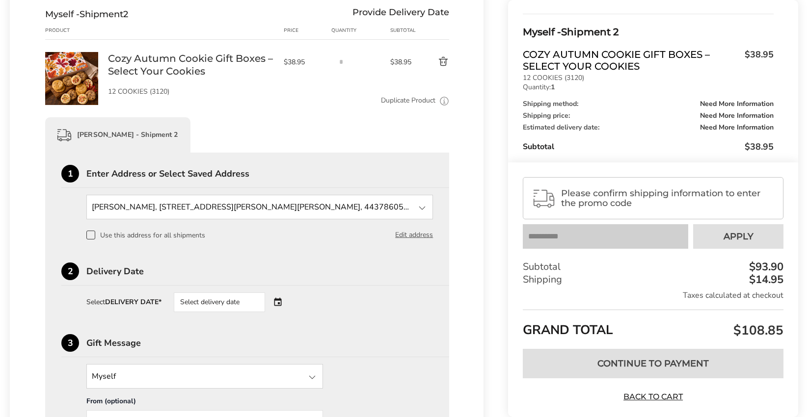
click at [274, 309] on div "Select delivery date" at bounding box center [233, 303] width 119 height 20
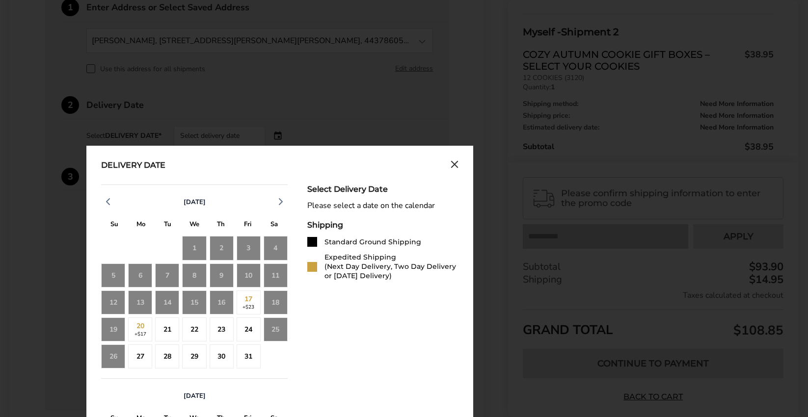
scroll to position [549, 0]
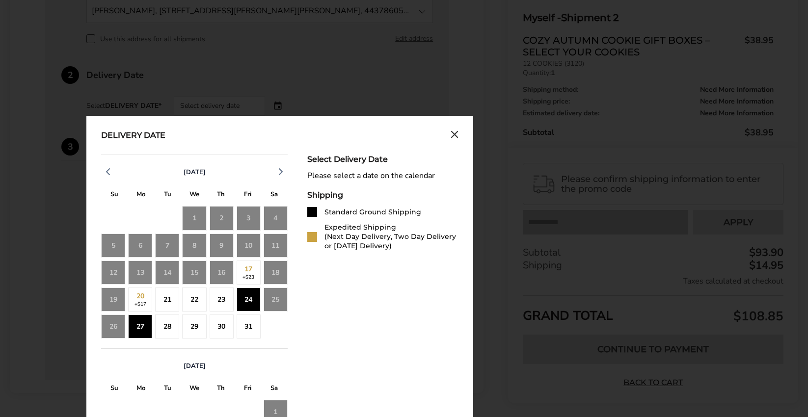
click at [140, 337] on div "27" at bounding box center [140, 327] width 24 height 24
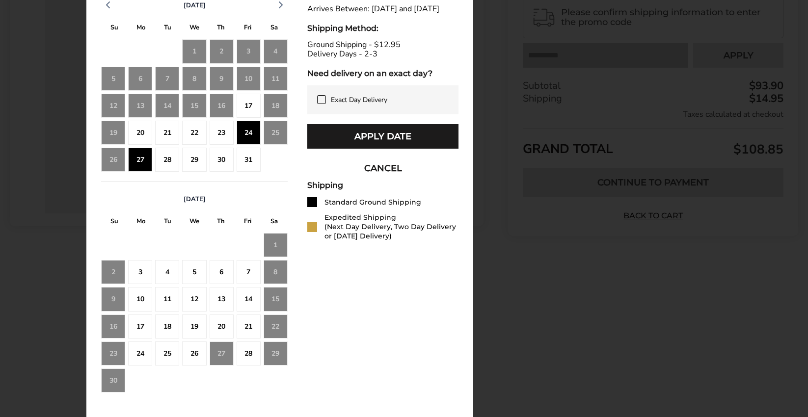
scroll to position [722, 0]
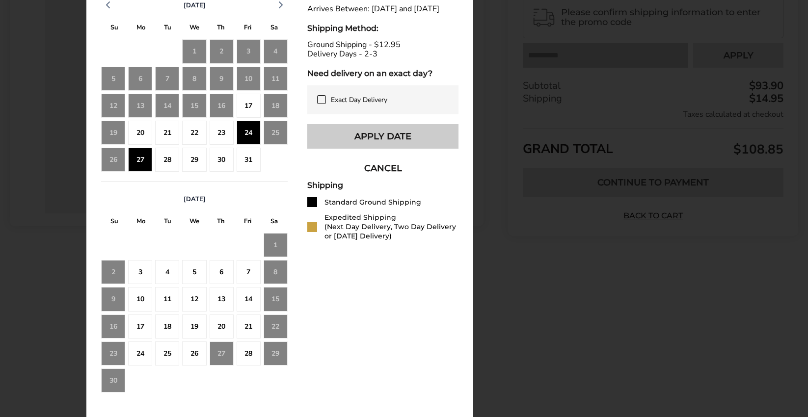
click at [381, 148] on button "Apply Date" at bounding box center [382, 136] width 151 height 25
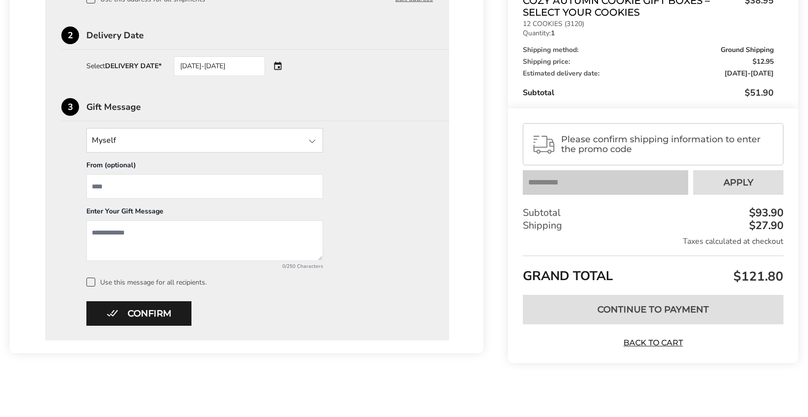
scroll to position [596, 0]
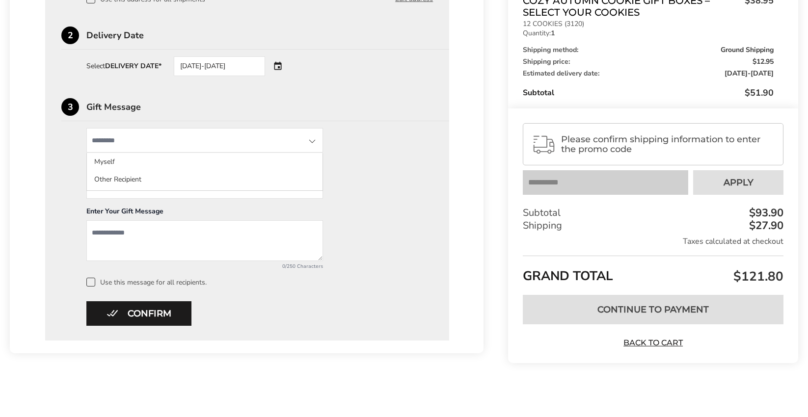
click at [188, 142] on input "State" at bounding box center [204, 140] width 237 height 25
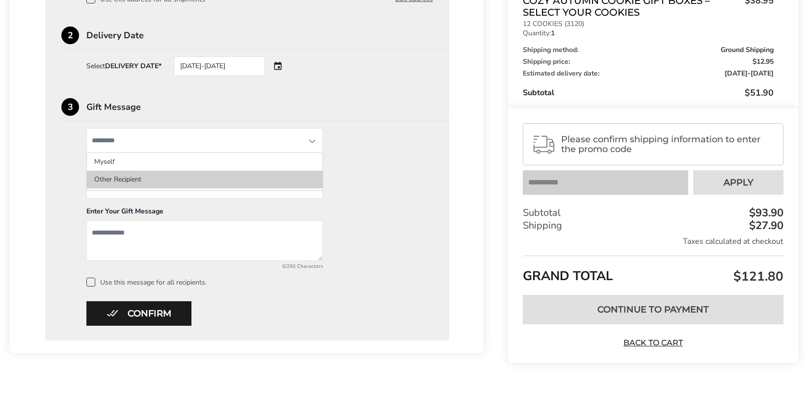
click at [158, 176] on li "Other Recipient" at bounding box center [205, 180] width 236 height 18
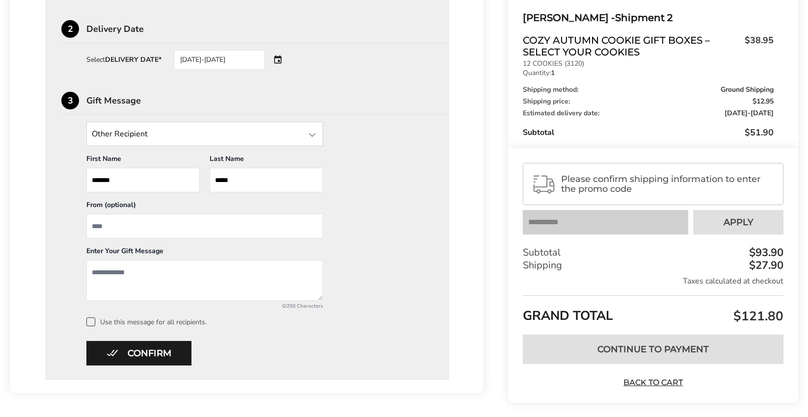
click at [152, 230] on input "From" at bounding box center [204, 226] width 237 height 25
type input "*********"
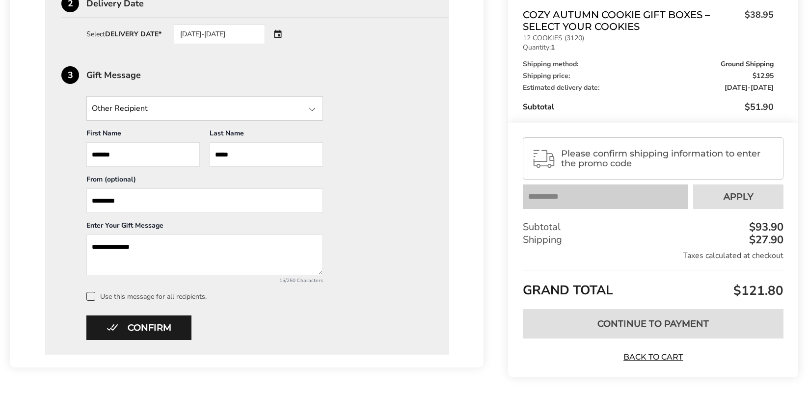
scroll to position [642, 0]
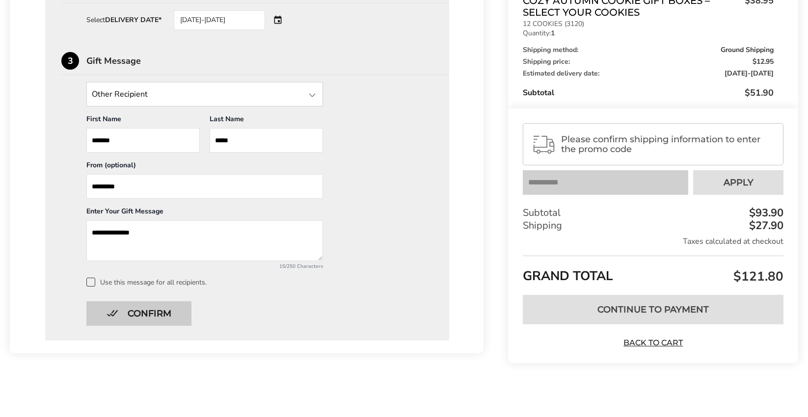
type textarea "**********"
click at [128, 319] on button "Confirm" at bounding box center [138, 313] width 105 height 25
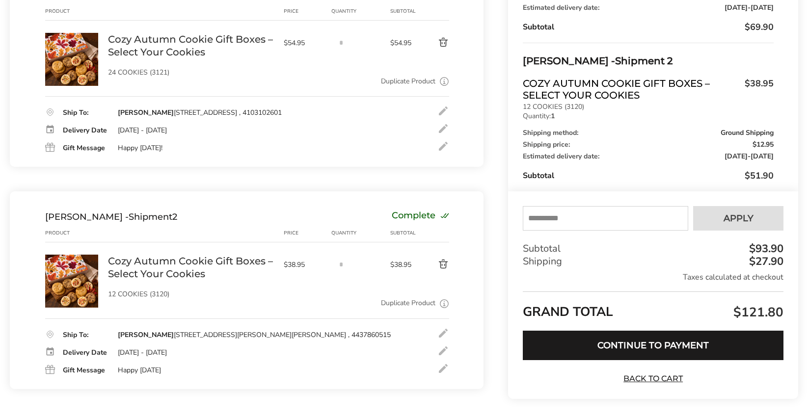
scroll to position [192, 0]
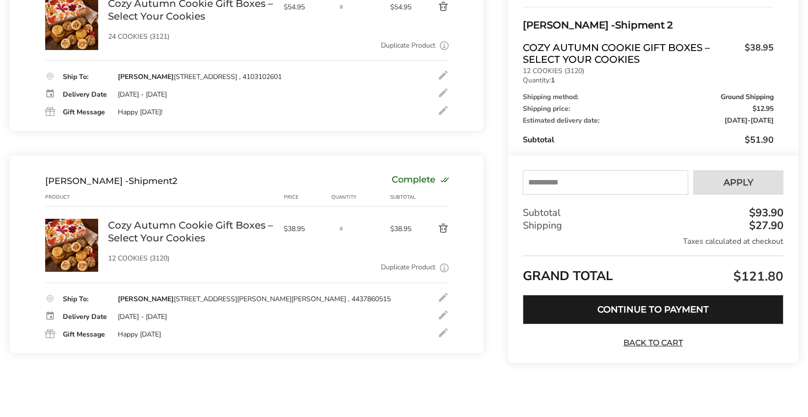
click at [649, 313] on button "Continue to Payment" at bounding box center [653, 309] width 261 height 29
